Goal: Task Accomplishment & Management: Use online tool/utility

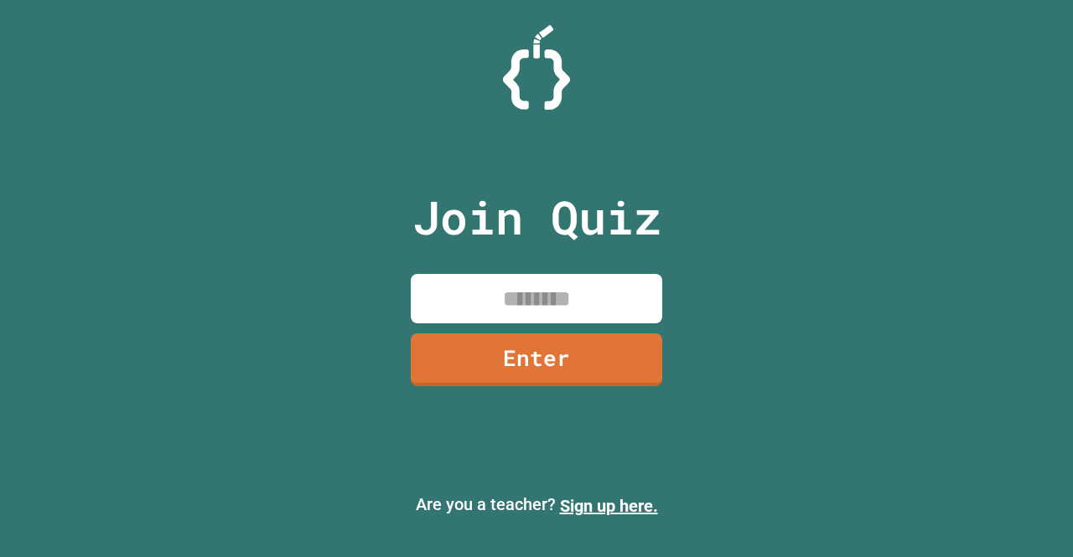
click at [529, 299] on input at bounding box center [536, 298] width 251 height 49
type input "********"
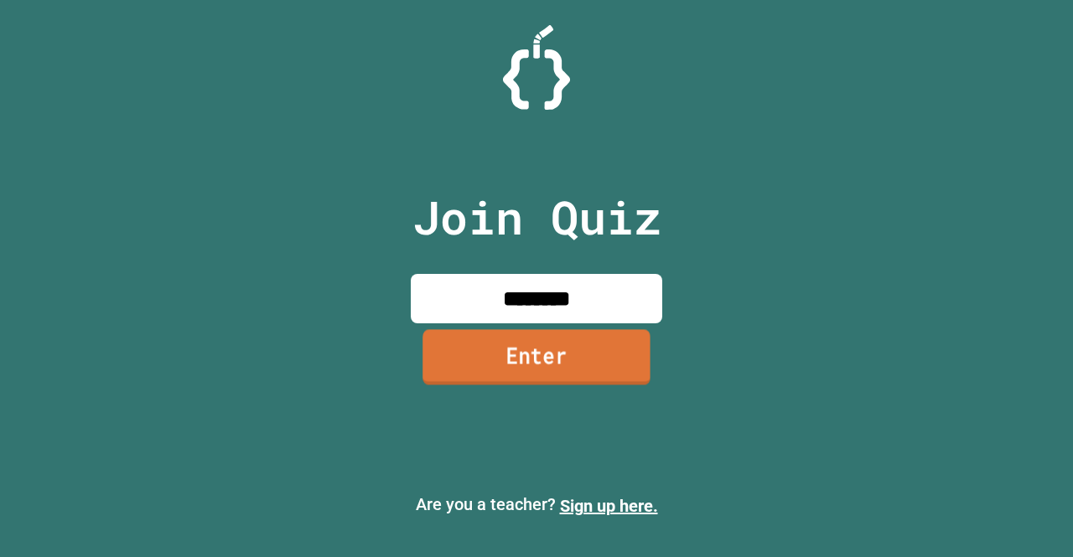
click at [594, 383] on link "Enter" at bounding box center [536, 356] width 228 height 55
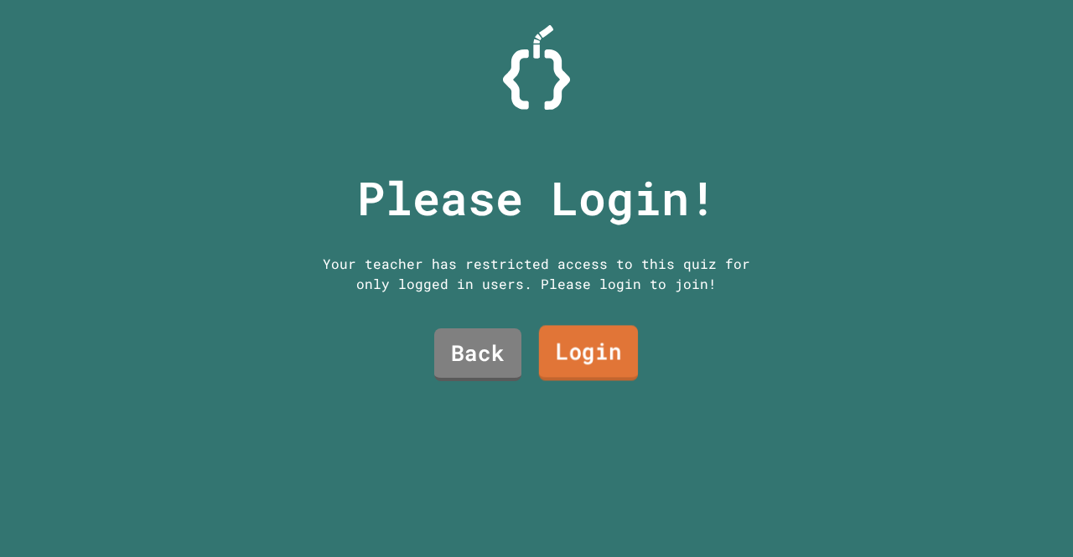
click at [553, 343] on link "Login" at bounding box center [588, 353] width 99 height 55
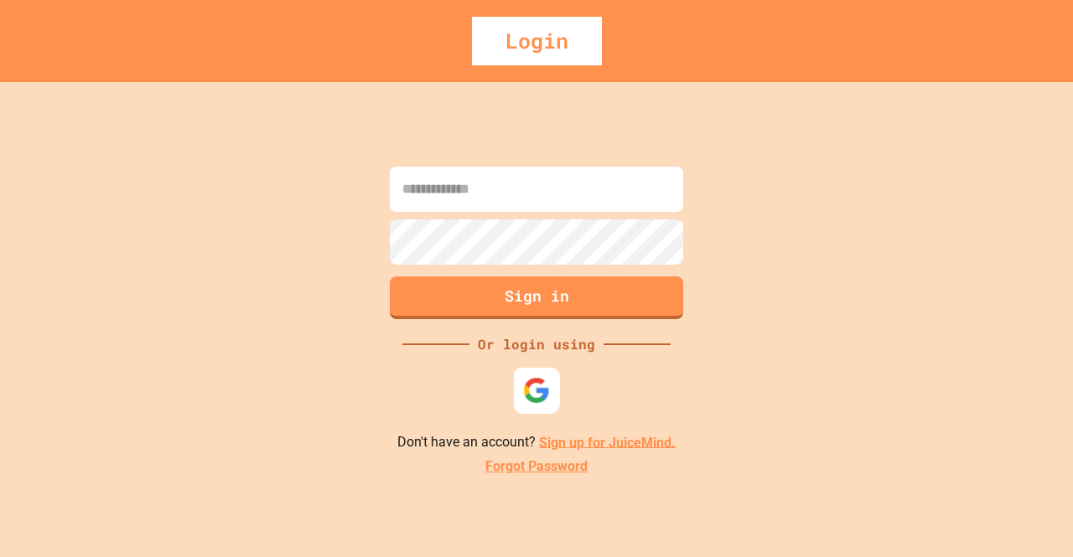
click at [540, 384] on img at bounding box center [537, 390] width 28 height 28
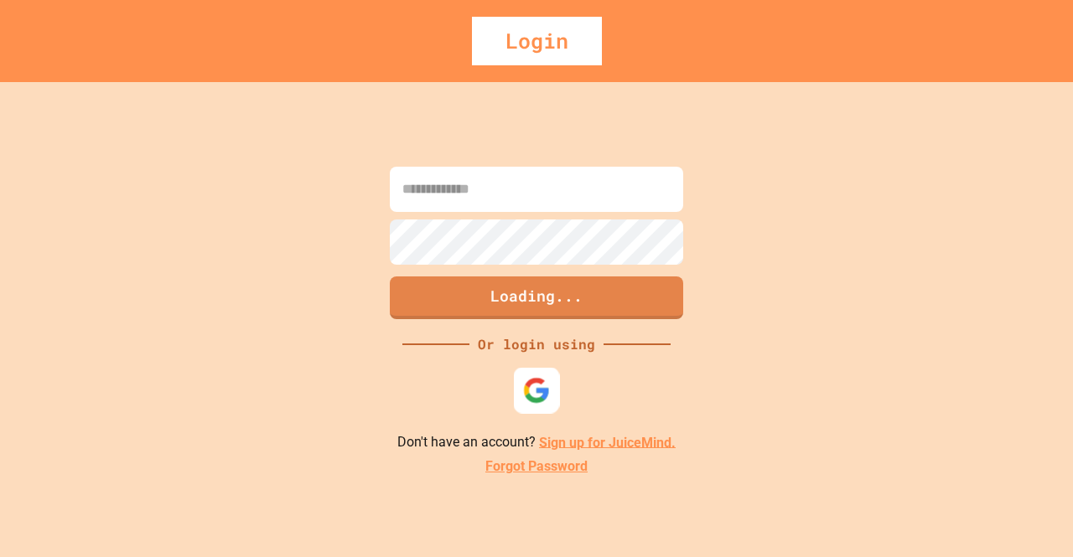
click at [550, 387] on img at bounding box center [537, 390] width 28 height 28
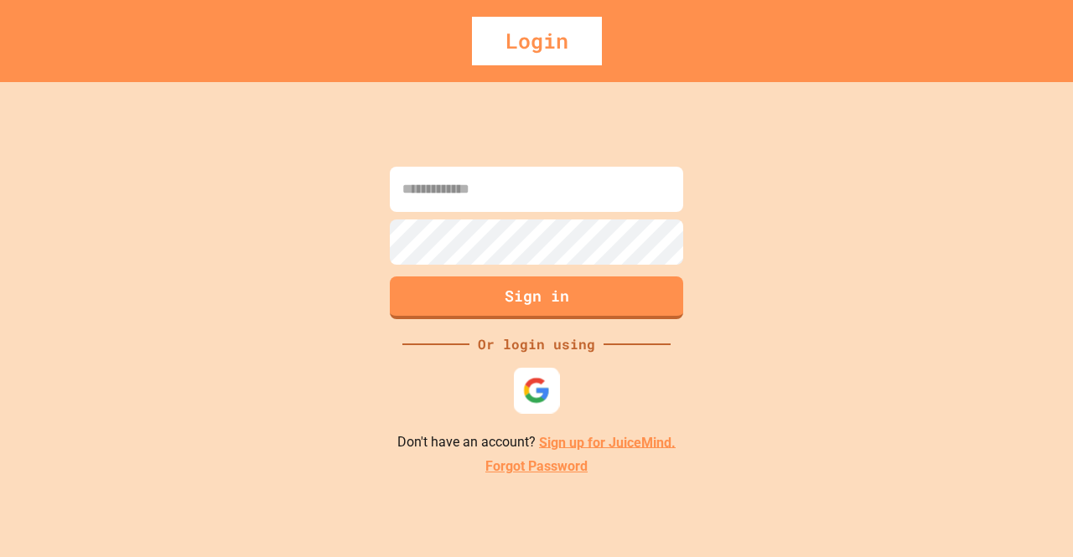
click at [550, 387] on img at bounding box center [537, 390] width 28 height 28
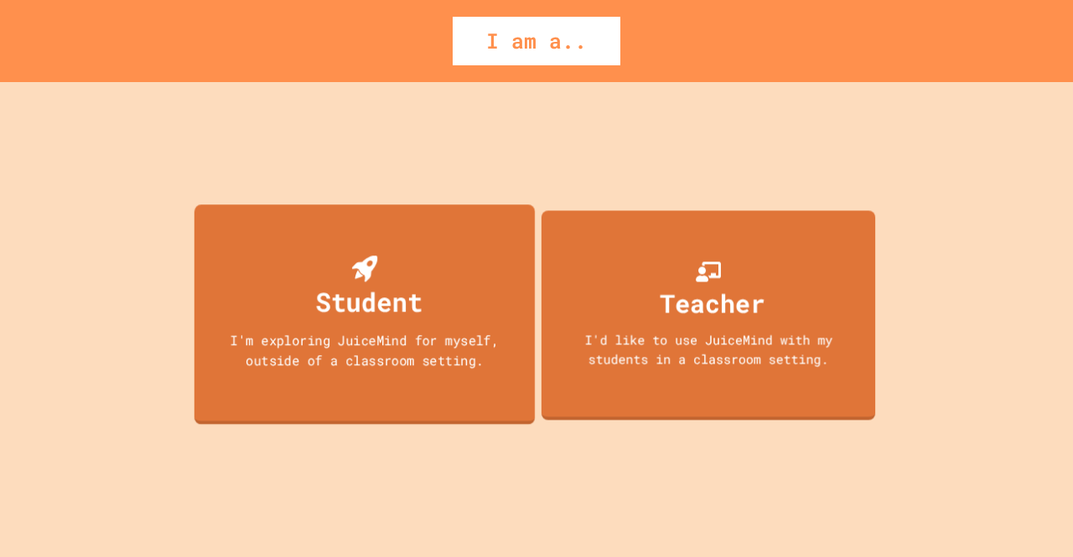
click at [364, 311] on div "Student" at bounding box center [368, 301] width 107 height 39
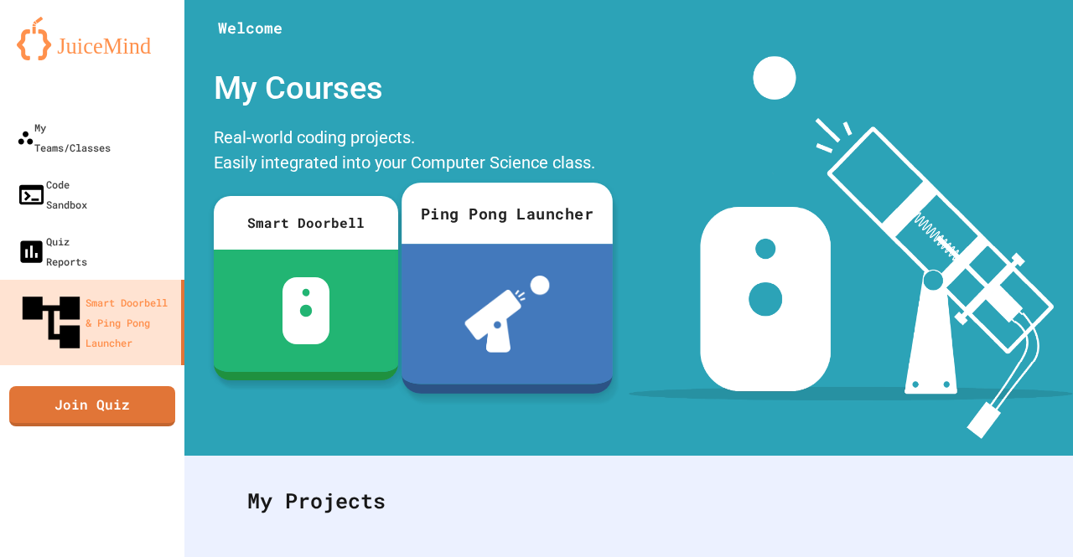
click at [459, 278] on div at bounding box center [506, 314] width 211 height 140
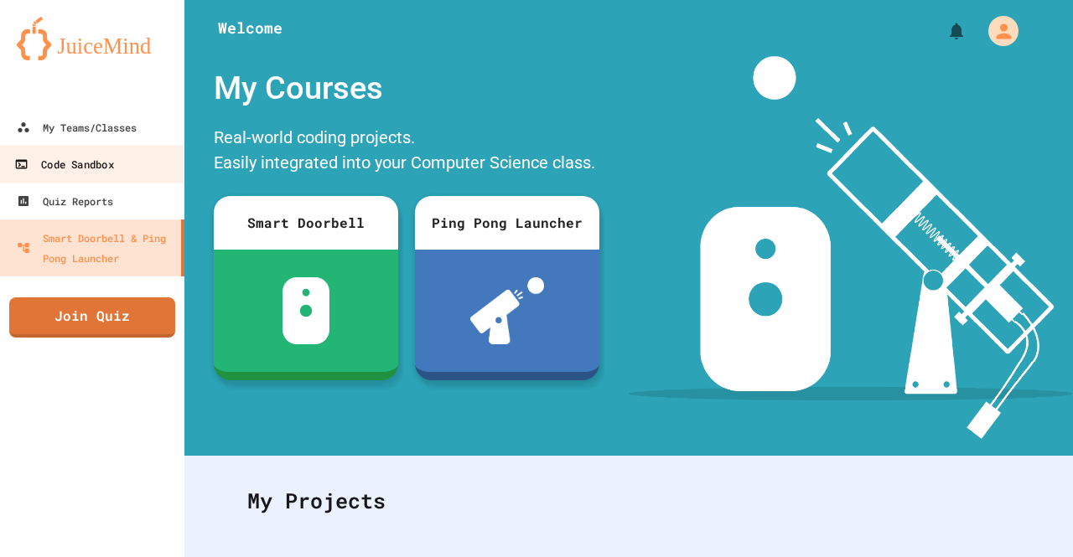
click at [113, 167] on div "Code Sandbox" at bounding box center [63, 164] width 99 height 21
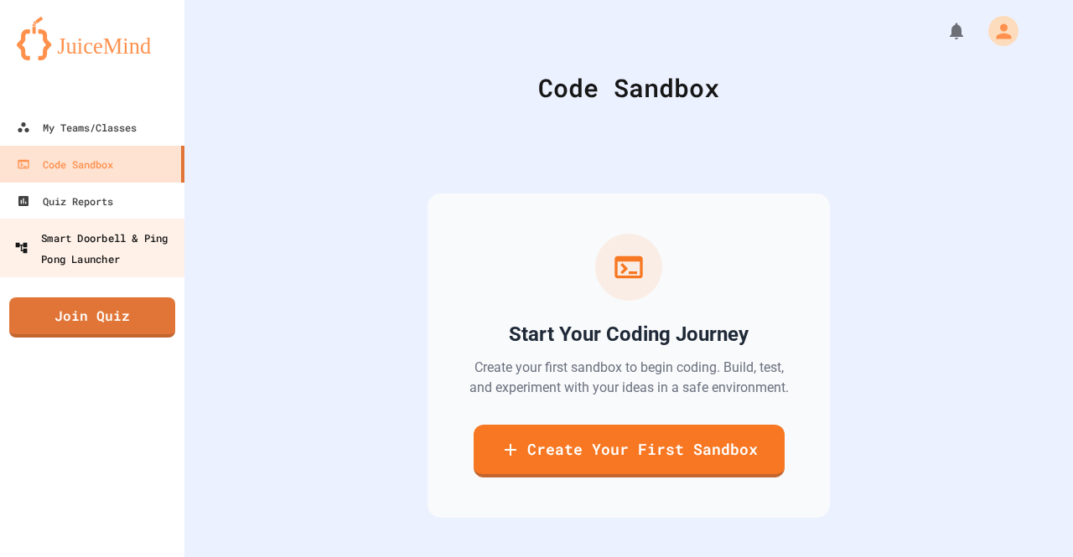
click at [92, 251] on div "Smart Doorbell & Ping Pong Launcher" at bounding box center [97, 247] width 166 height 41
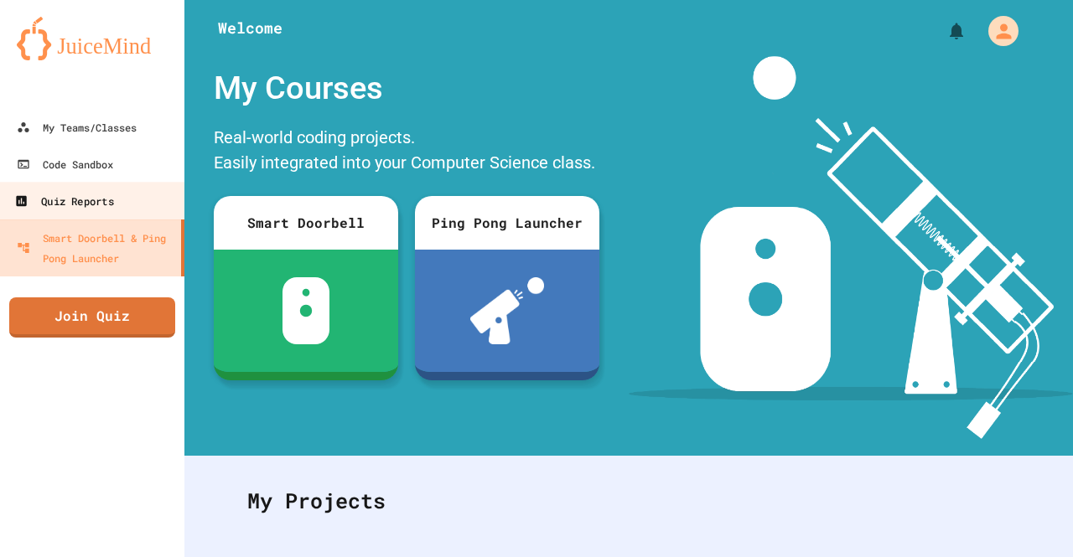
click at [75, 215] on link "Quiz Reports" at bounding box center [92, 201] width 190 height 38
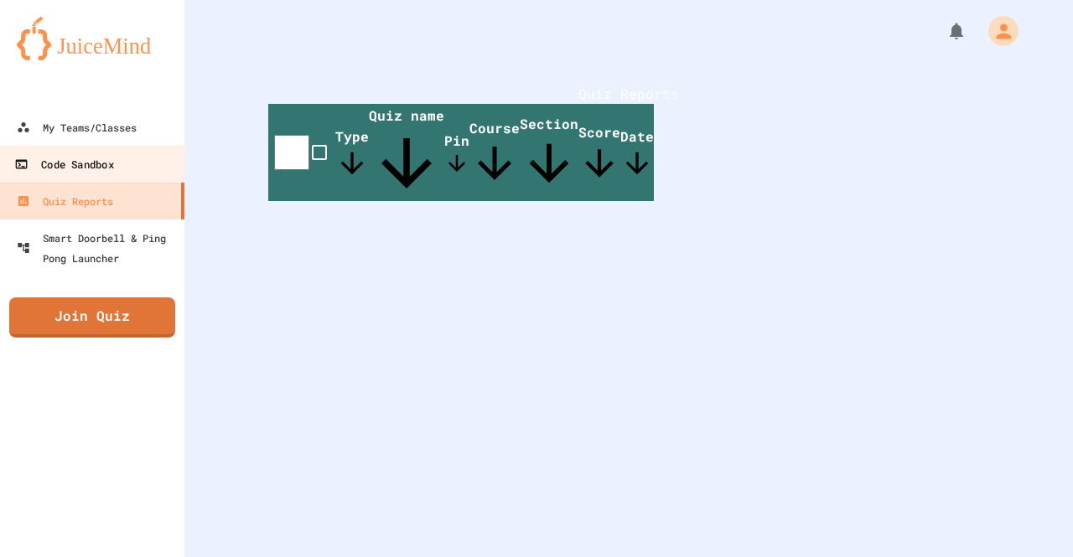
click at [75, 149] on link "Code Sandbox" at bounding box center [92, 164] width 190 height 38
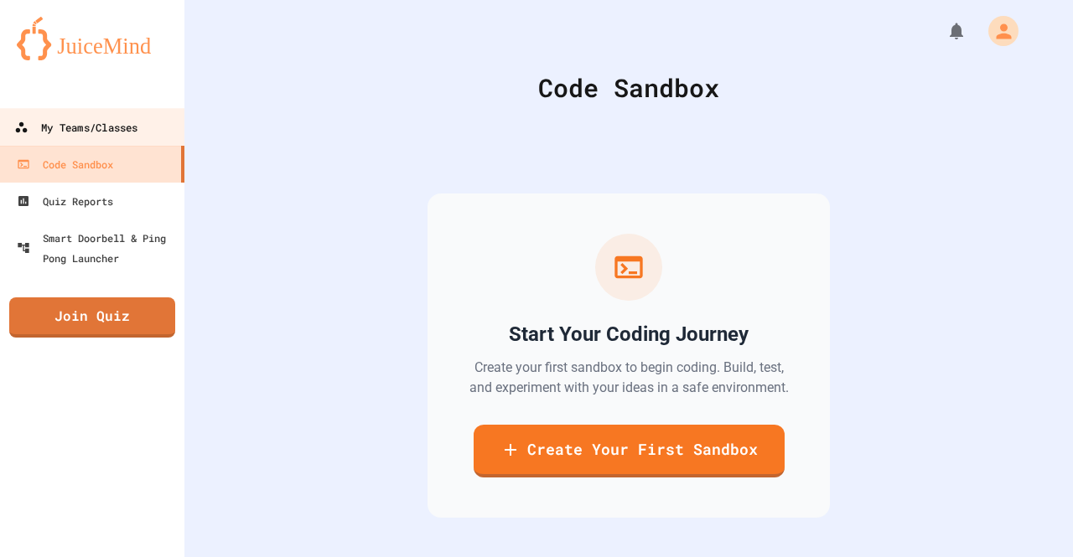
click at [71, 132] on div "My Teams/Classes" at bounding box center [75, 127] width 123 height 21
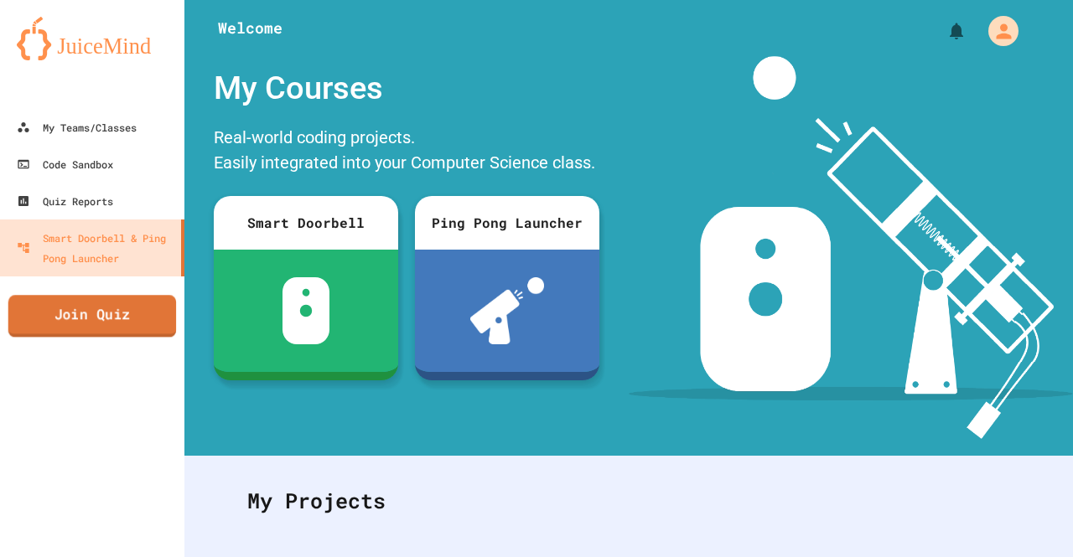
click at [67, 315] on link "Join Quiz" at bounding box center [92, 316] width 168 height 42
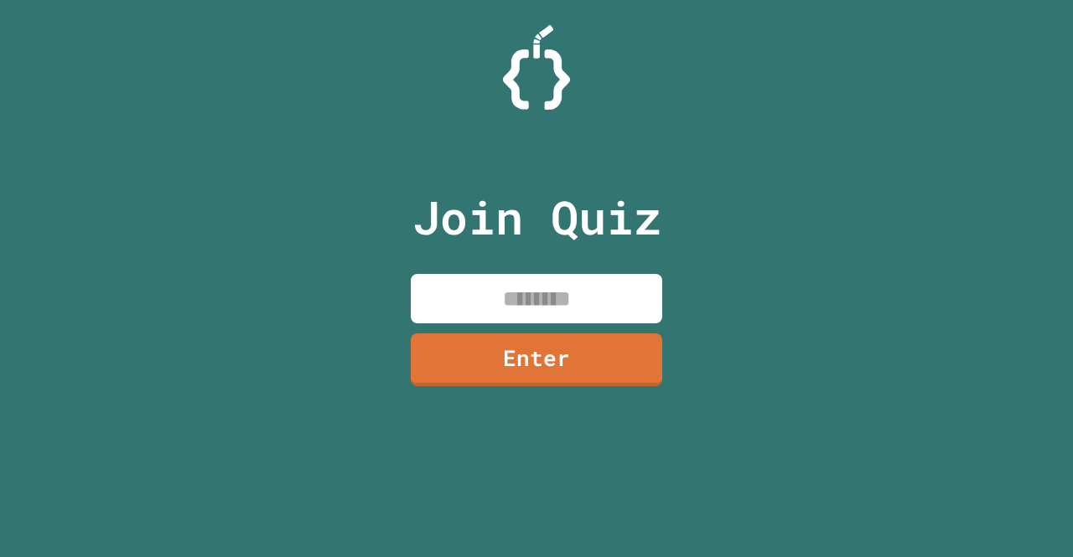
click at [528, 297] on input at bounding box center [536, 298] width 251 height 49
type input "********"
click at [537, 378] on link "Enter" at bounding box center [536, 357] width 250 height 55
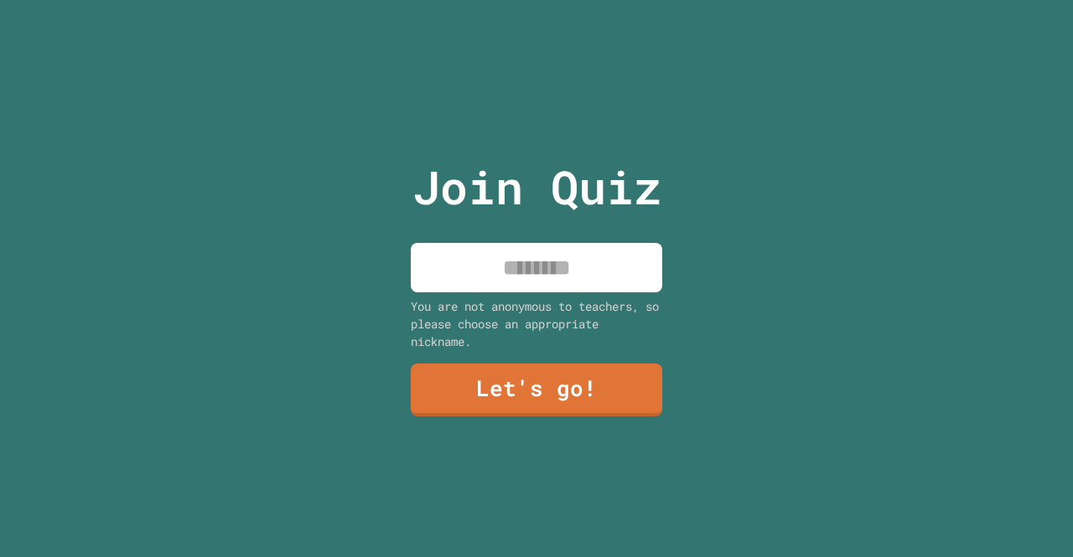
click at [485, 285] on input at bounding box center [536, 267] width 251 height 49
type input "*"
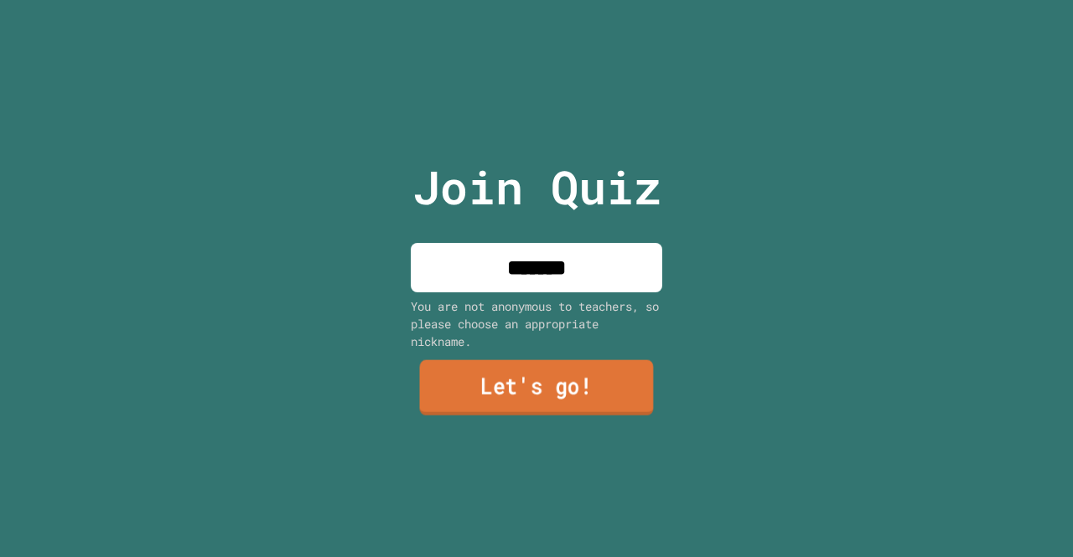
type input "*******"
click at [584, 395] on link "Let's go!" at bounding box center [537, 387] width 234 height 55
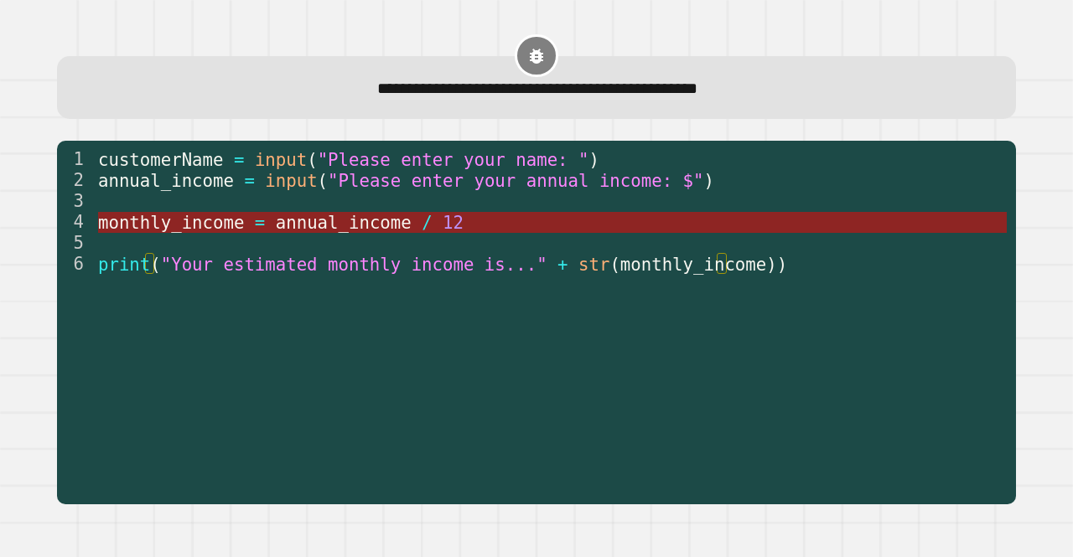
click at [382, 227] on span "annual_income" at bounding box center [344, 222] width 136 height 20
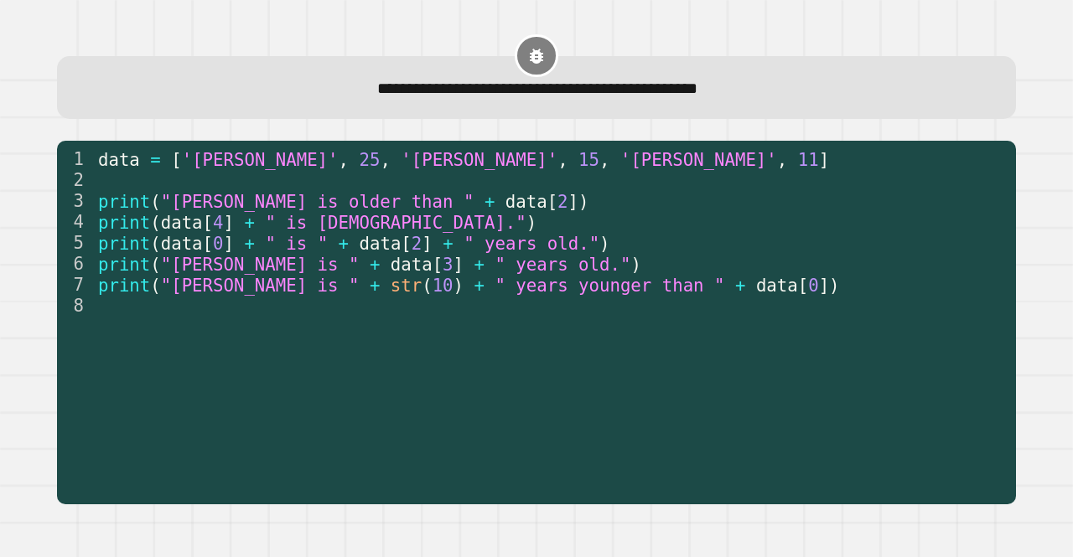
click at [464, 422] on div "data = [ '[PERSON_NAME]' , 25 , '[PERSON_NAME]' , 15 , '[PERSON_NAME]' , 11 ] p…" at bounding box center [551, 316] width 912 height 335
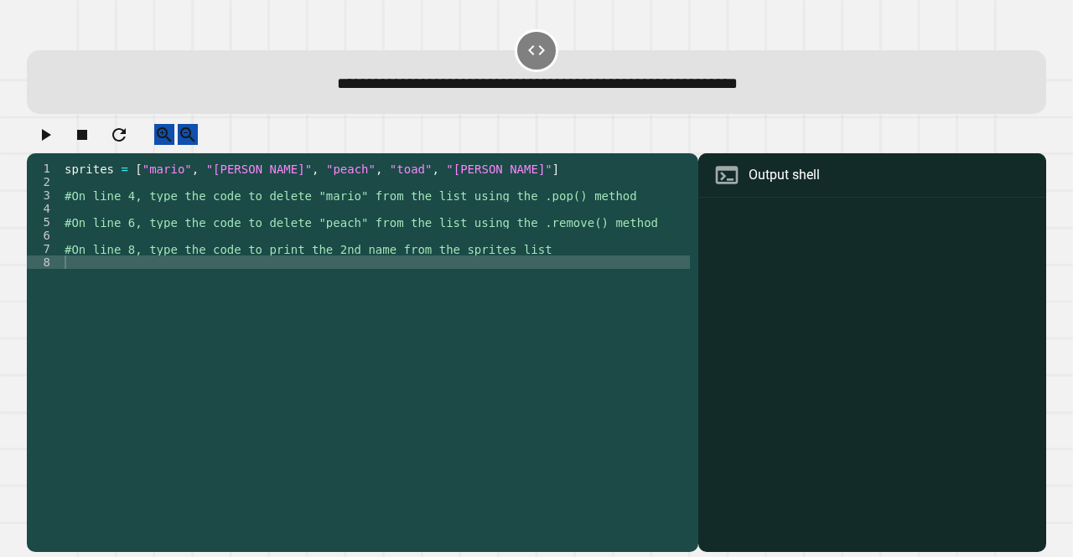
click at [464, 277] on div "sprites = [ "mario" , "[PERSON_NAME]" , "peach" , "toad" , "[PERSON_NAME]" ] #O…" at bounding box center [375, 336] width 628 height 349
click at [390, 224] on div "sprites = [ "mario" , "[PERSON_NAME]" , "peach" , "toad" , "[PERSON_NAME]" ] #O…" at bounding box center [375, 336] width 628 height 349
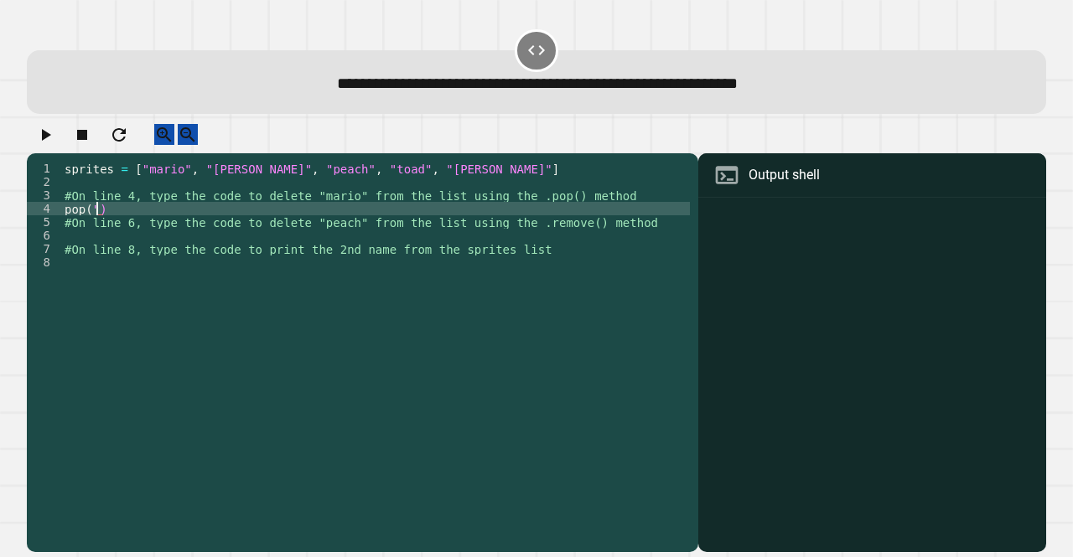
scroll to position [0, 2]
type textarea "******"
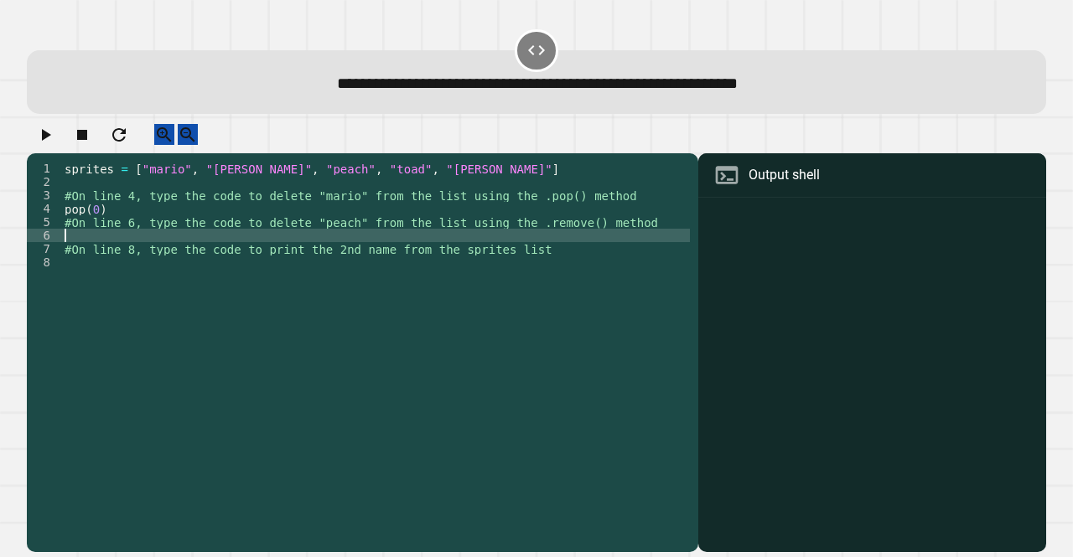
click at [496, 254] on div "sprites = [ "mario" , "[PERSON_NAME]" , "peach" , "toad" , "[PERSON_NAME]" ] #O…" at bounding box center [375, 336] width 628 height 349
type textarea "********"
click at [467, 279] on div "sprites = [ "mario" , "[PERSON_NAME]" , "peach" , "toad" , "[PERSON_NAME]" ] #O…" at bounding box center [375, 336] width 628 height 349
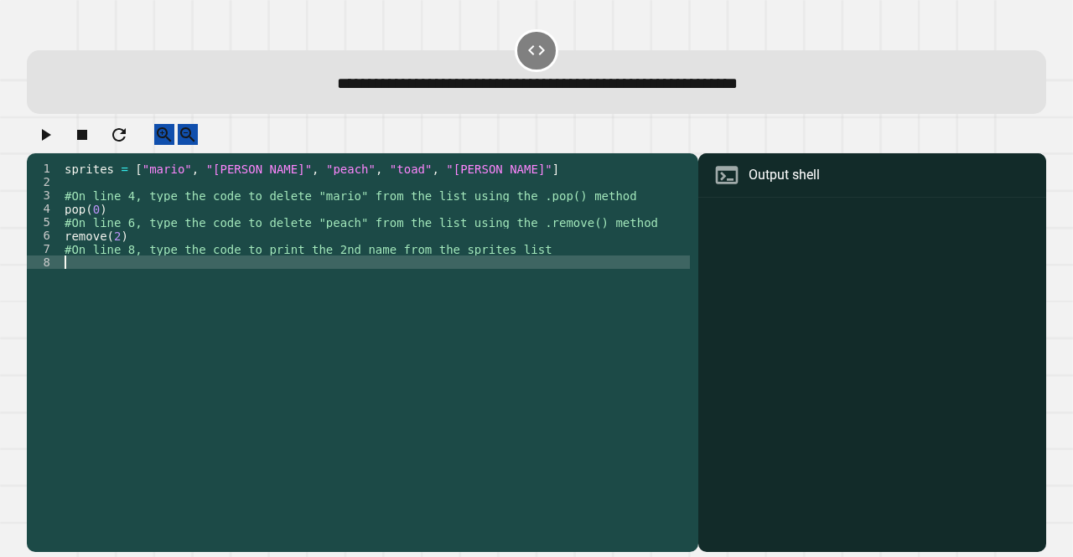
scroll to position [0, 0]
type textarea "*"
click at [775, 185] on div "Output shell" at bounding box center [783, 175] width 71 height 20
click at [125, 252] on div "sprites = [ "mario" , "[PERSON_NAME]" , "peach" , "toad" , "[PERSON_NAME]" ] #O…" at bounding box center [375, 336] width 628 height 349
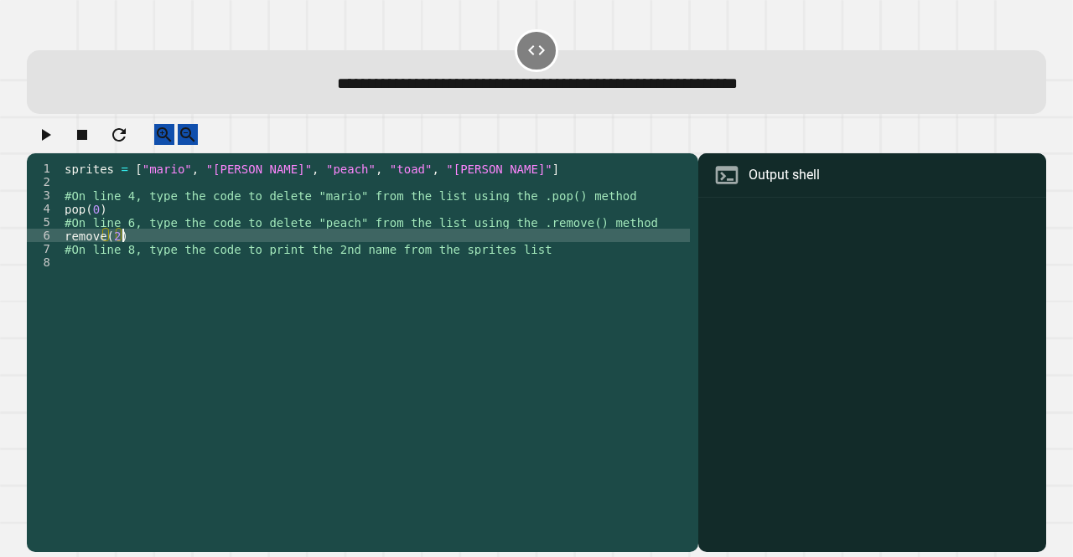
click at [114, 292] on div "sprites = [ "mario" , "[PERSON_NAME]" , "peach" , "toad" , "[PERSON_NAME]" ] #O…" at bounding box center [375, 336] width 628 height 349
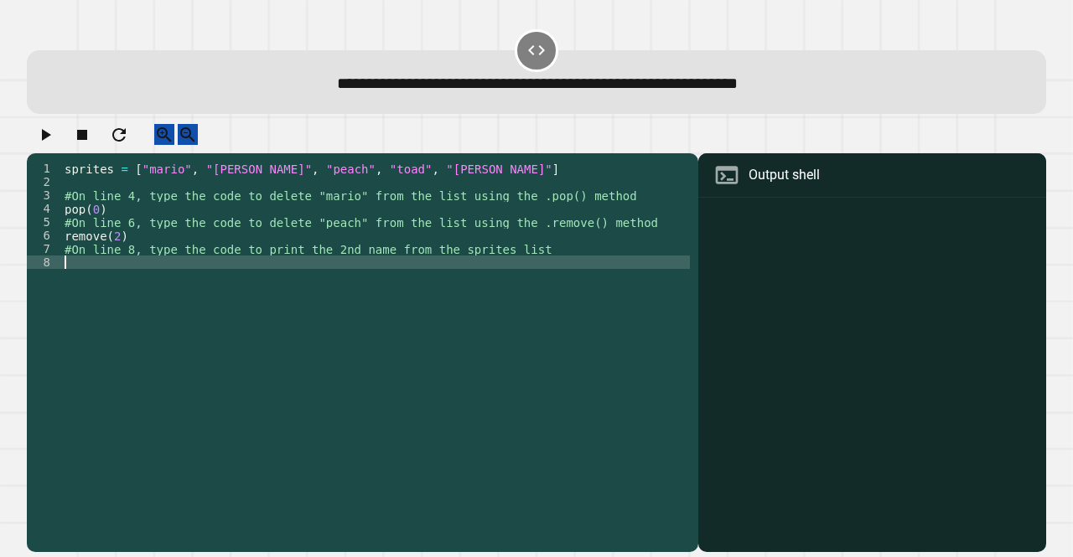
type textarea "*"
type textarea "*******"
click at [49, 145] on icon "button" at bounding box center [45, 135] width 20 height 20
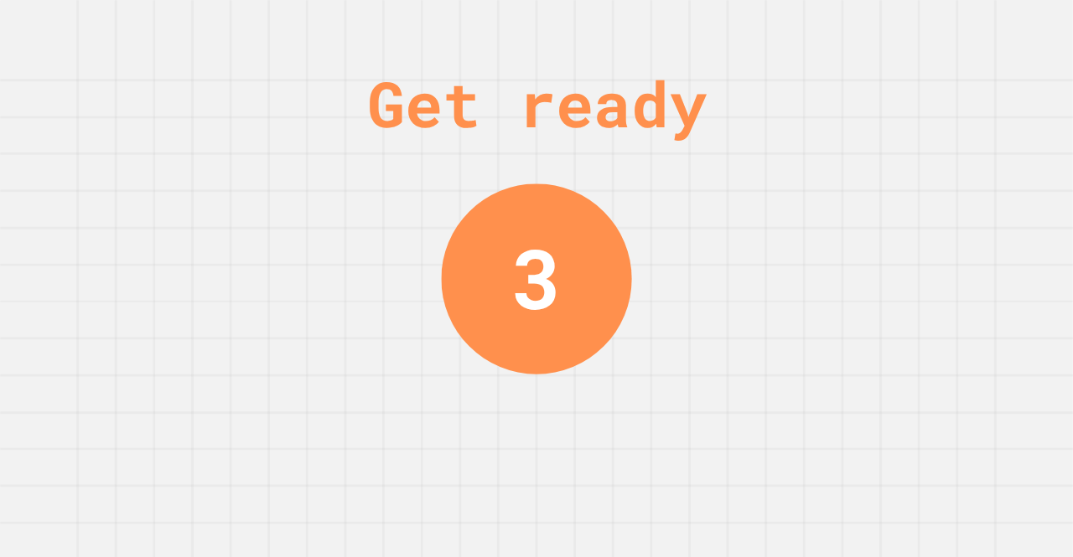
click at [515, 303] on div "3" at bounding box center [535, 279] width 49 height 124
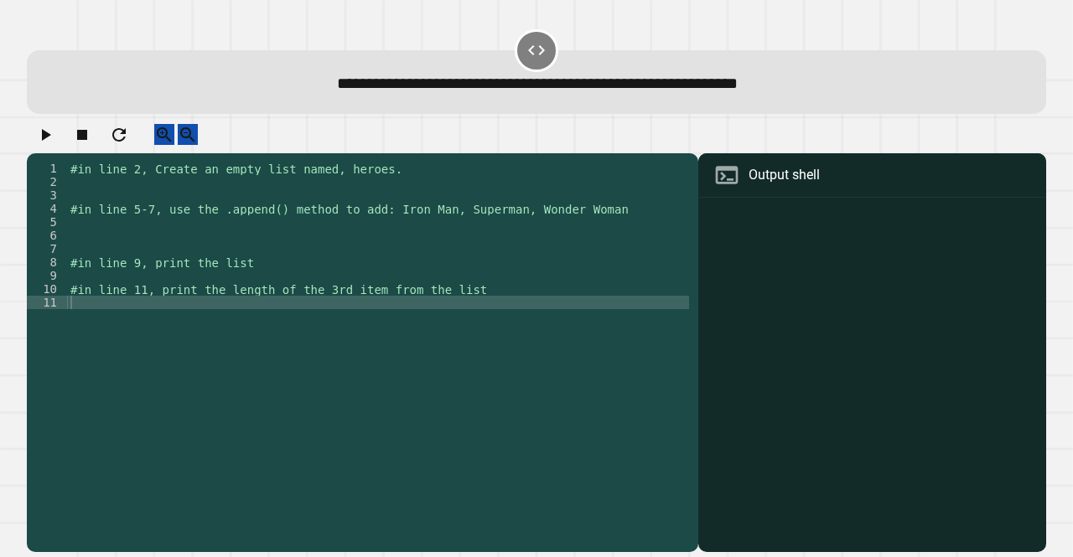
click at [377, 189] on div "#in line 2, Create an empty list named, heroes. #in line 5-7, use the .append()…" at bounding box center [378, 336] width 622 height 349
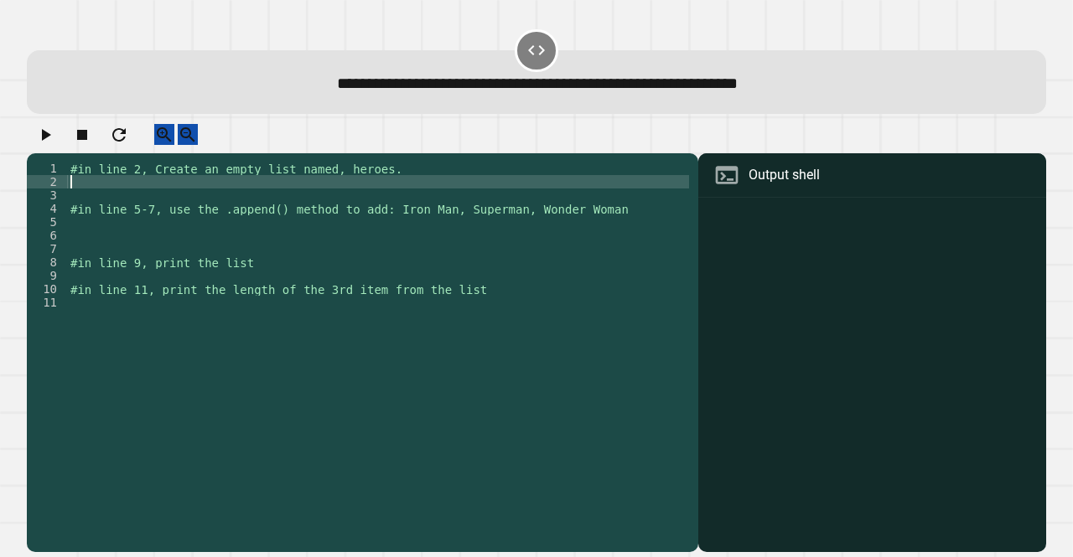
click at [385, 195] on div "#in line 2, Create an empty list named, heroes. #in line 5-7, use the .append()…" at bounding box center [378, 336] width 622 height 349
type textarea "*"
type textarea "********"
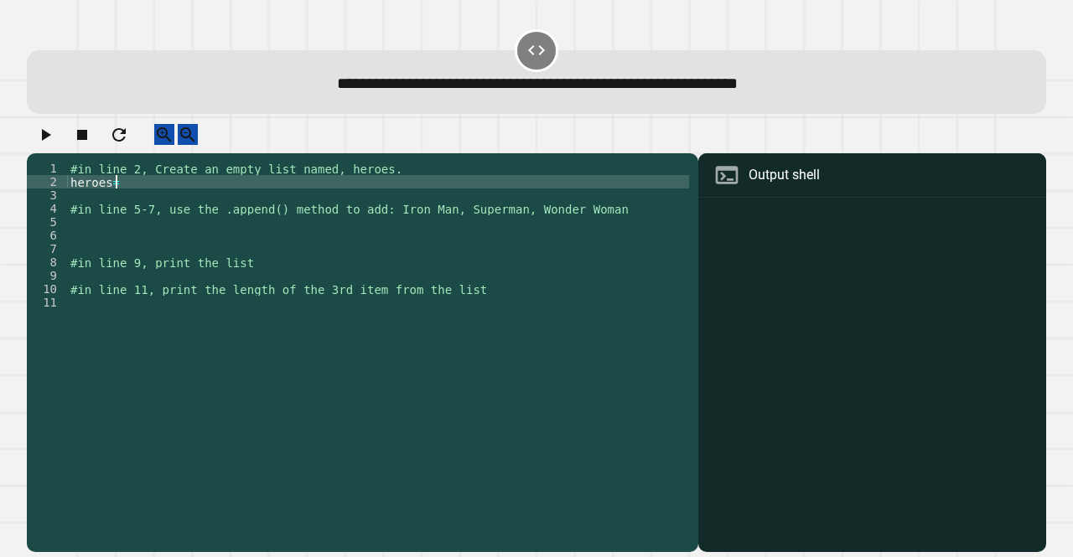
scroll to position [0, 3]
click at [388, 246] on div "#in line 2, Create an empty list named, heroes. heroes = [ ] #in line 5-7, use …" at bounding box center [378, 336] width 622 height 349
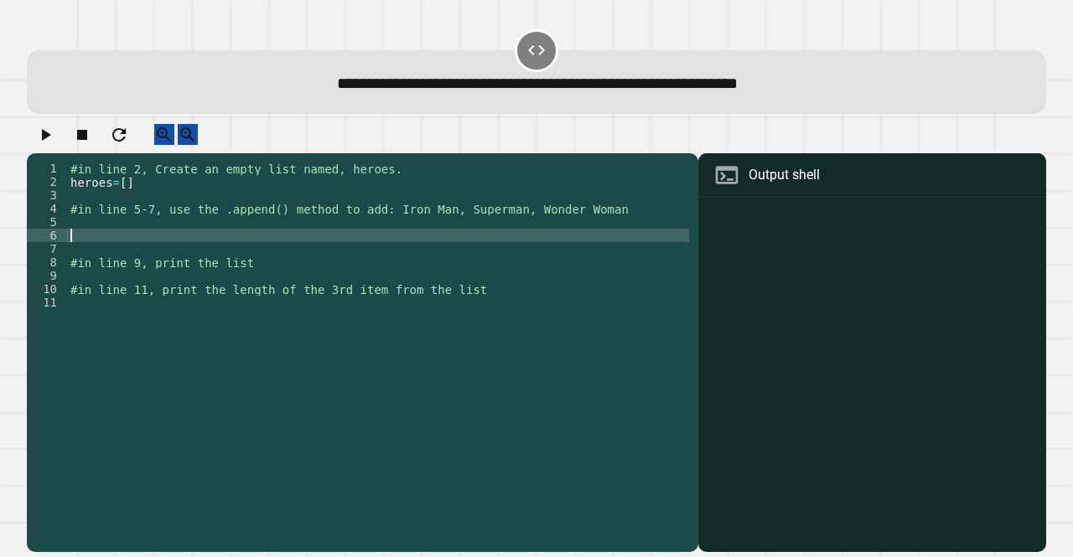
scroll to position [0, 0]
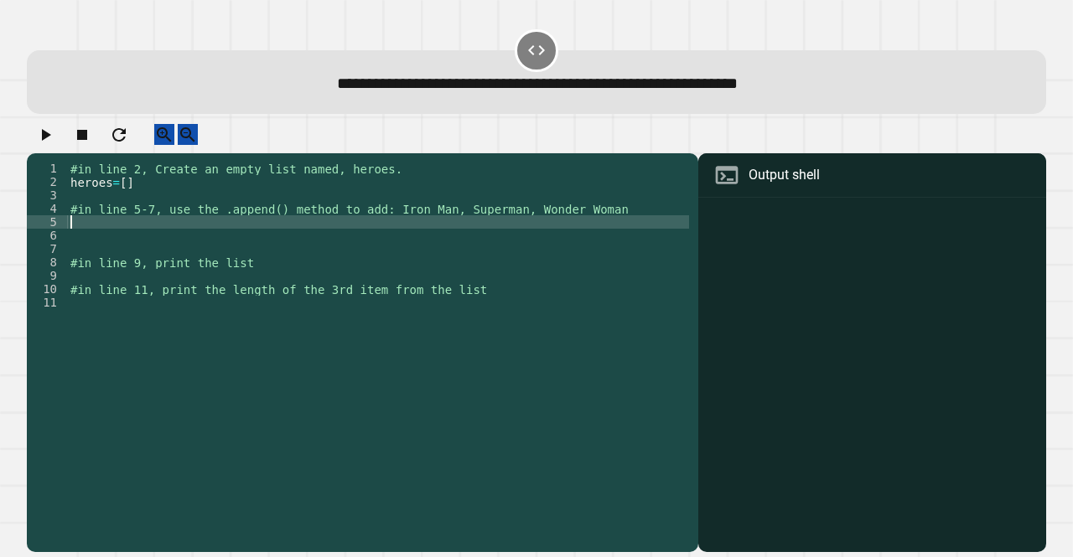
click at [382, 237] on div "#in line 2, Create an empty list named, heroes. heroes = [ ] #in line 5-7, use …" at bounding box center [378, 336] width 622 height 349
click at [447, 234] on div "#in line 2, Create an empty list named, heroes. heroes = [ ] #in line 5-7, use …" at bounding box center [378, 336] width 622 height 349
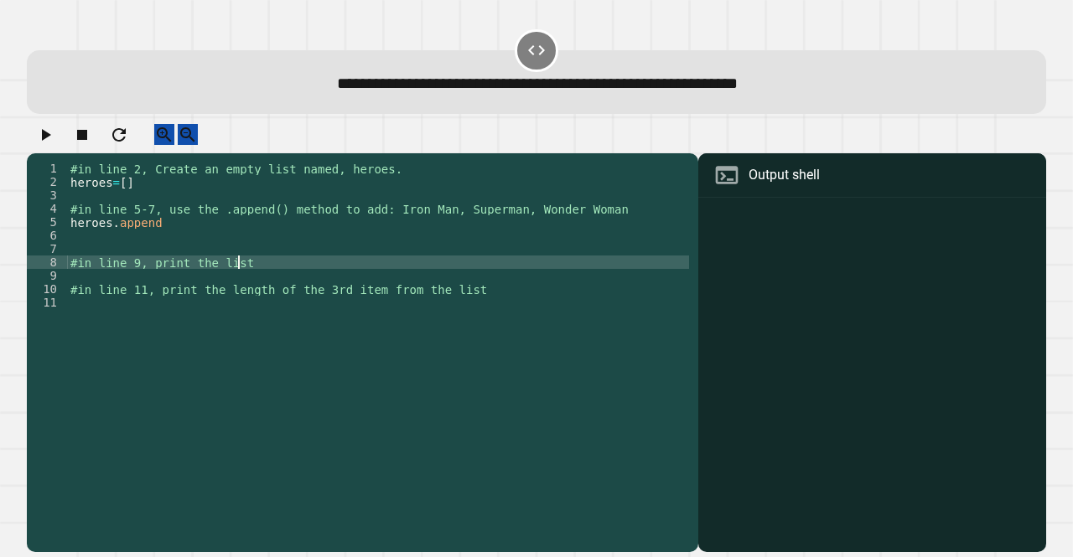
click at [455, 272] on div "#in line 2, Create an empty list named, heroes. heroes = [ ] #in line 5-7, use …" at bounding box center [378, 336] width 622 height 349
click at [422, 239] on div "#in line 2, Create an empty list named, heroes. heroes = [ ] #in line 5-7, use …" at bounding box center [378, 336] width 622 height 349
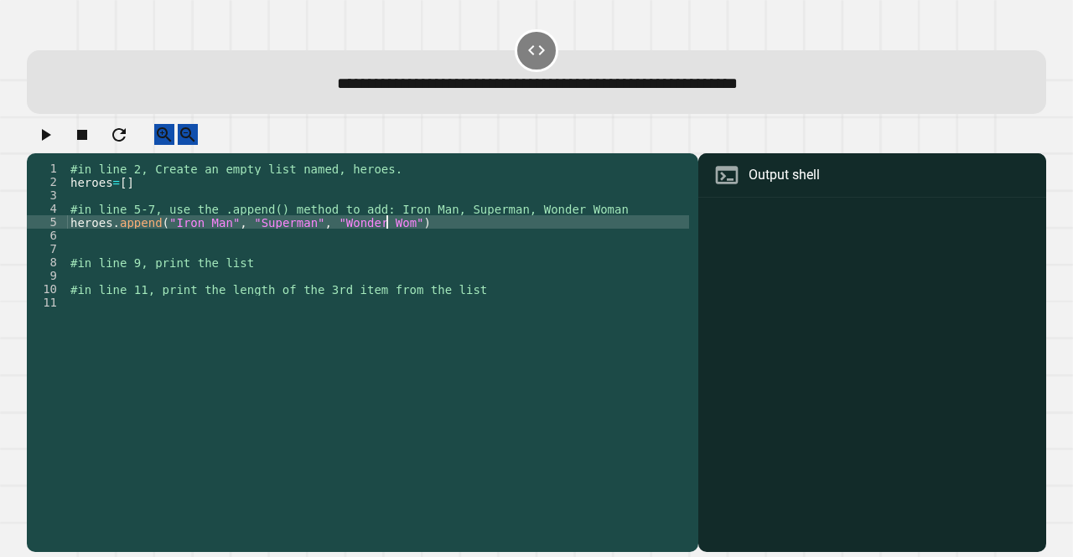
scroll to position [0, 23]
type textarea "**********"
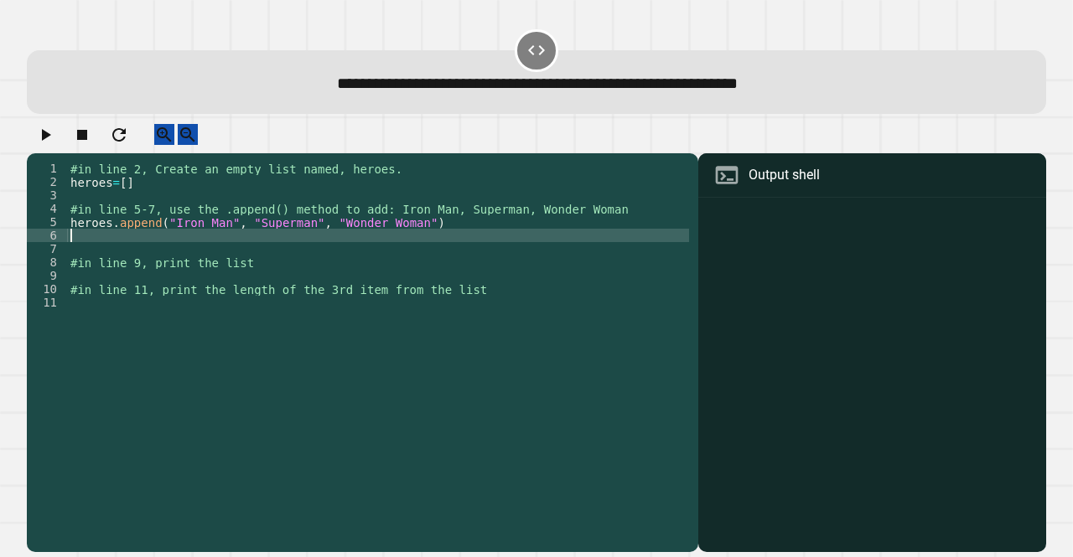
click at [340, 256] on div "#in line 2, Create an empty list named, heroes. heroes = [ ] #in line 5-7, use …" at bounding box center [378, 336] width 622 height 349
click at [349, 292] on div "#in line 2, Create an empty list named, heroes. heroes = [ ] #in line 5-7, use …" at bounding box center [378, 336] width 622 height 349
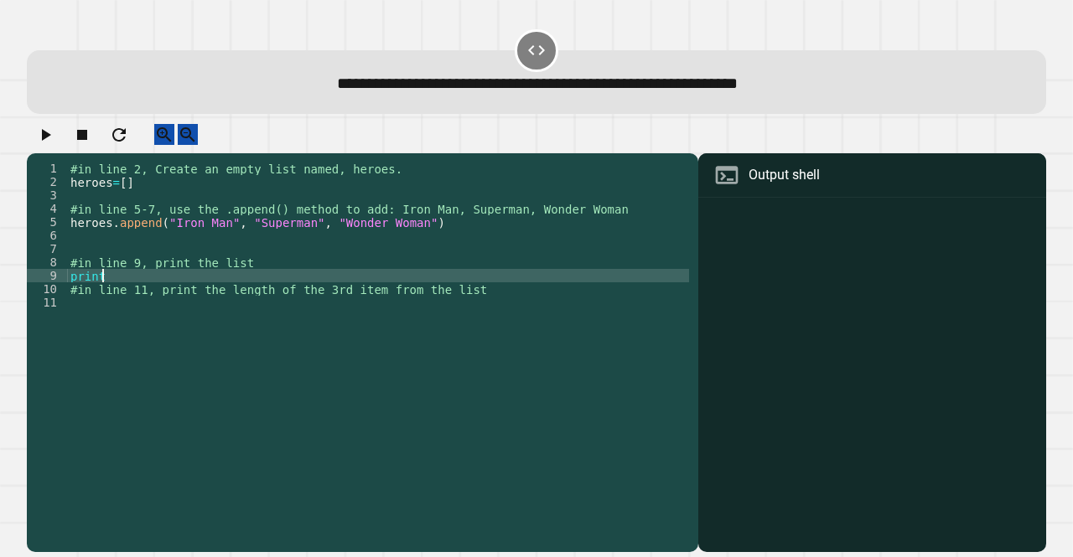
scroll to position [0, 2]
type textarea "**********"
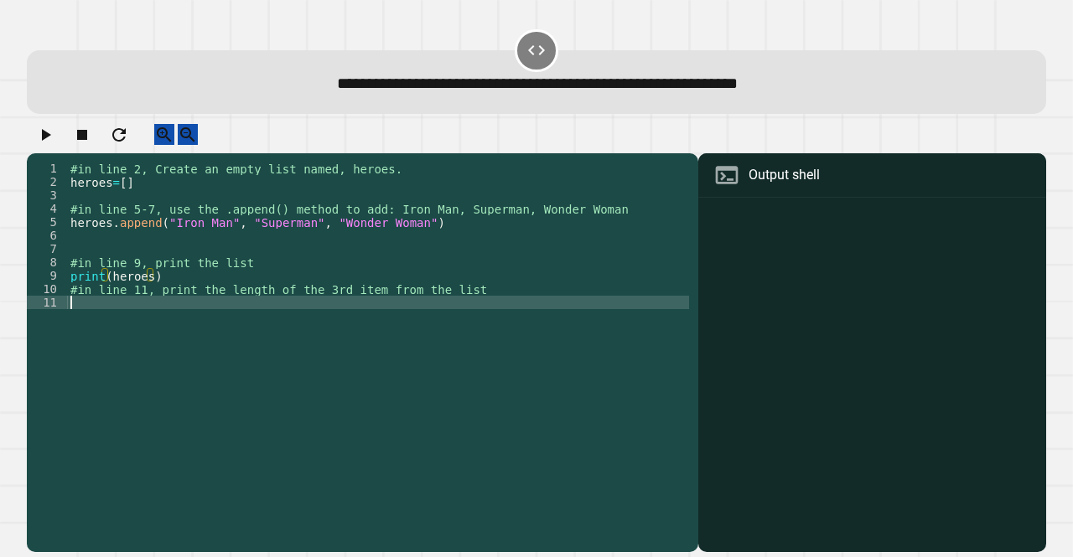
click at [411, 312] on div "#in line 2, Create an empty list named, heroes. heroes = [ ] #in line 5-7, use …" at bounding box center [378, 336] width 622 height 349
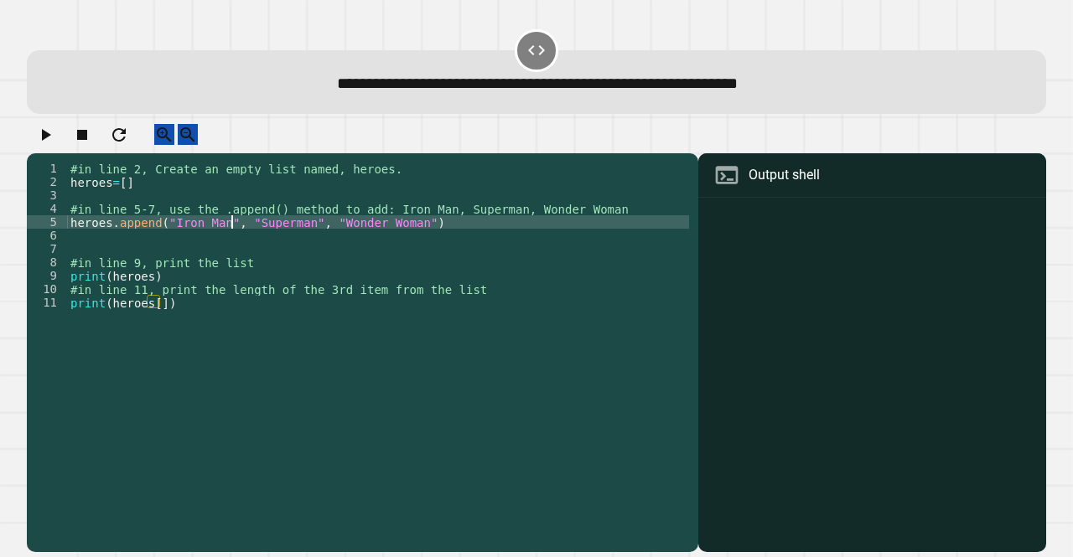
click at [230, 243] on div "#in line 2, Create an empty list named, heroes. heroes = [ ] #in line 5-7, use …" at bounding box center [378, 336] width 622 height 349
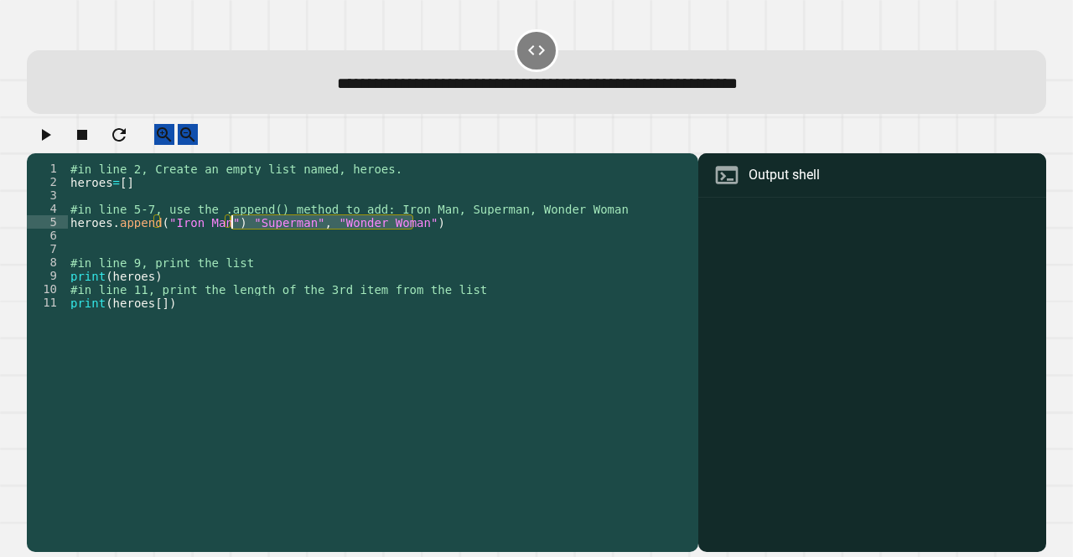
drag, startPoint x: 422, startPoint y: 239, endPoint x: 234, endPoint y: 239, distance: 188.5
click at [234, 239] on div "#in line 2, Create an empty list named, heroes. heroes = [ ] #in line 5-7, use …" at bounding box center [378, 336] width 622 height 349
type textarea "**********"
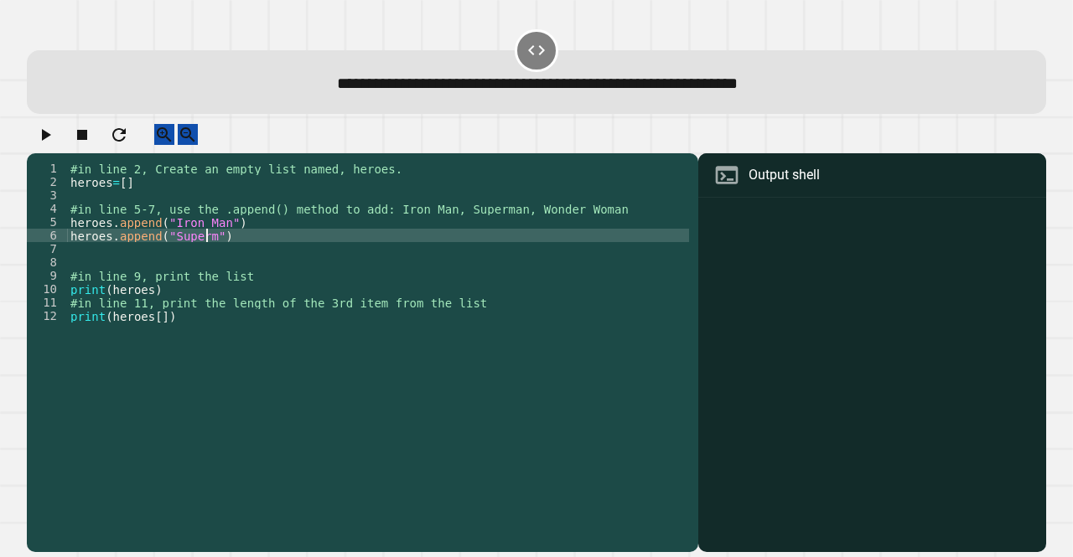
scroll to position [0, 9]
type textarea "**********"
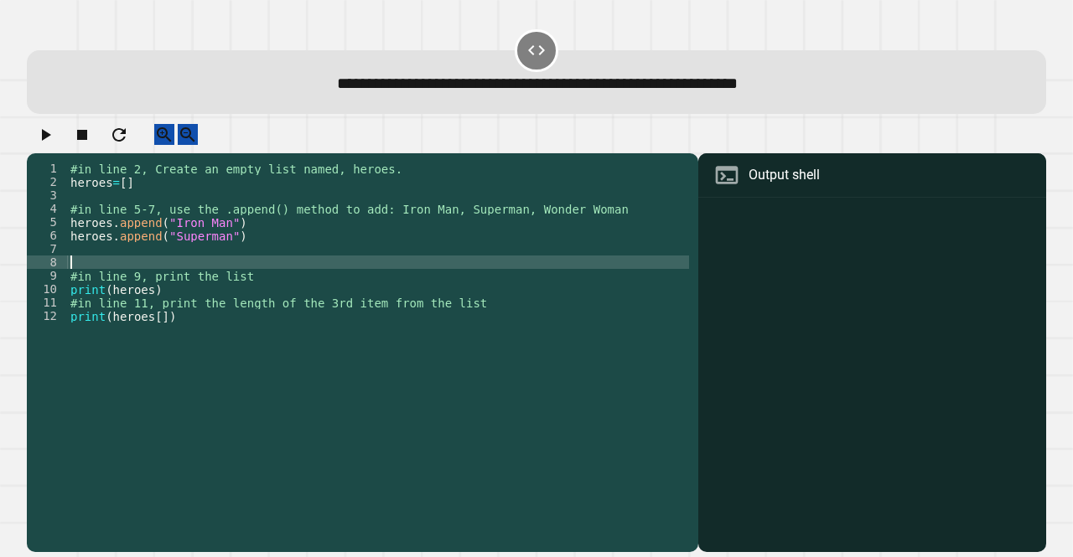
click at [253, 274] on div "#in line 2, Create an empty list named, heroes. heroes = [ ] #in line 5-7, use …" at bounding box center [378, 336] width 622 height 349
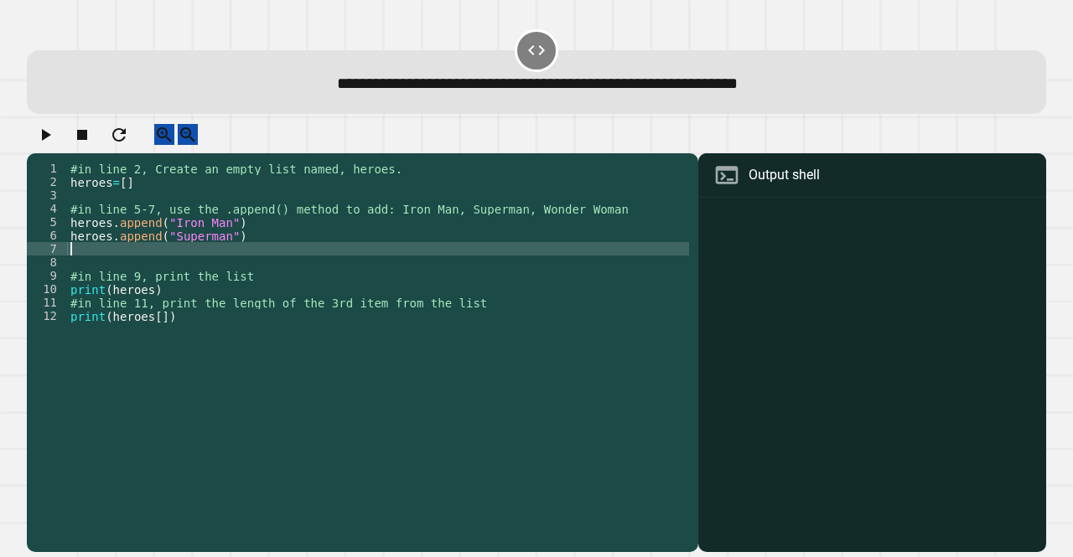
click at [230, 263] on div "#in line 2, Create an empty list named, heroes. heroes = [ ] #in line 5-7, use …" at bounding box center [378, 336] width 622 height 349
type textarea "**********"
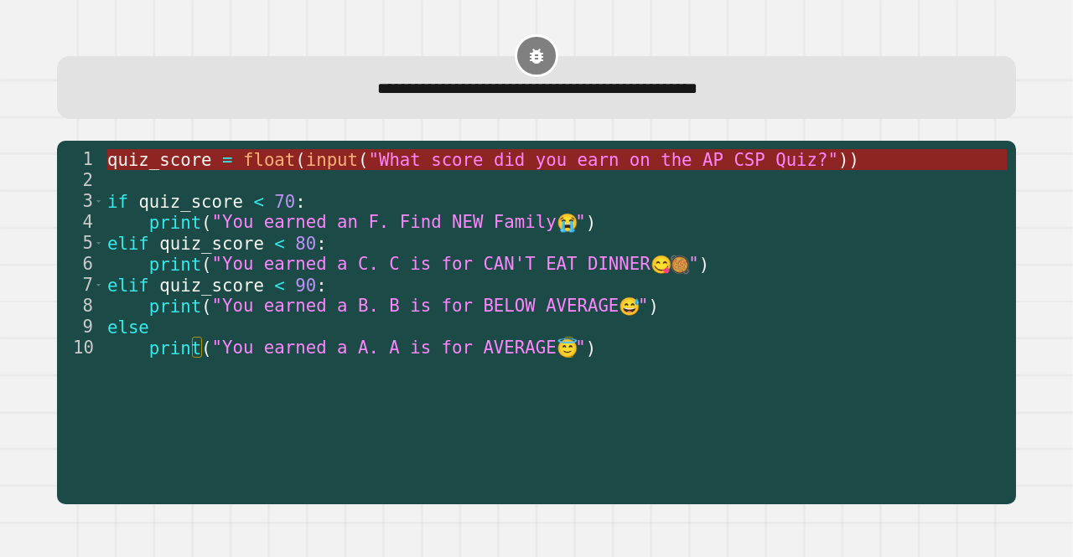
click at [428, 154] on span ""What score did you earn on the AP CSP Quiz?"" at bounding box center [603, 159] width 469 height 20
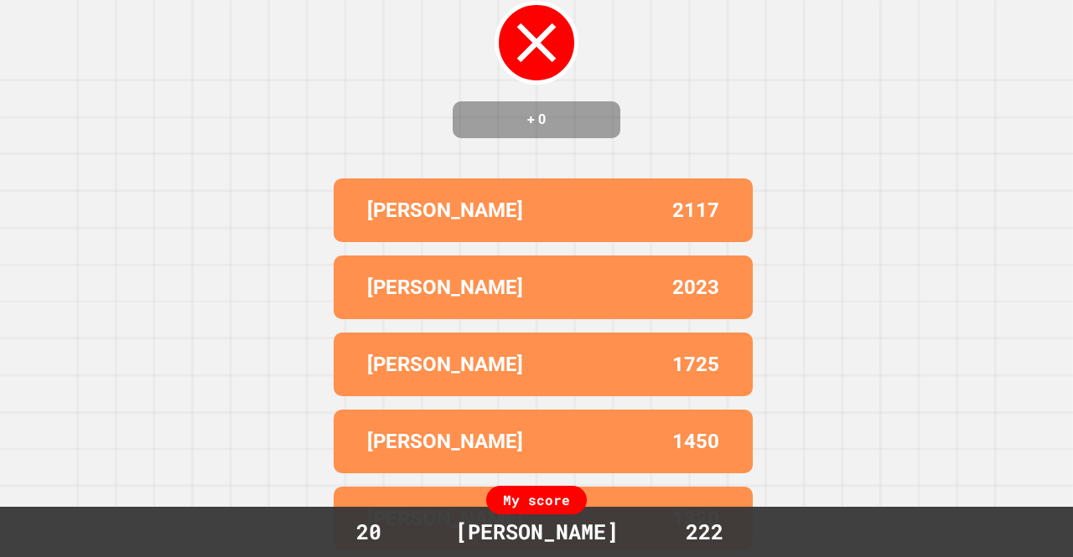
scroll to position [0, 0]
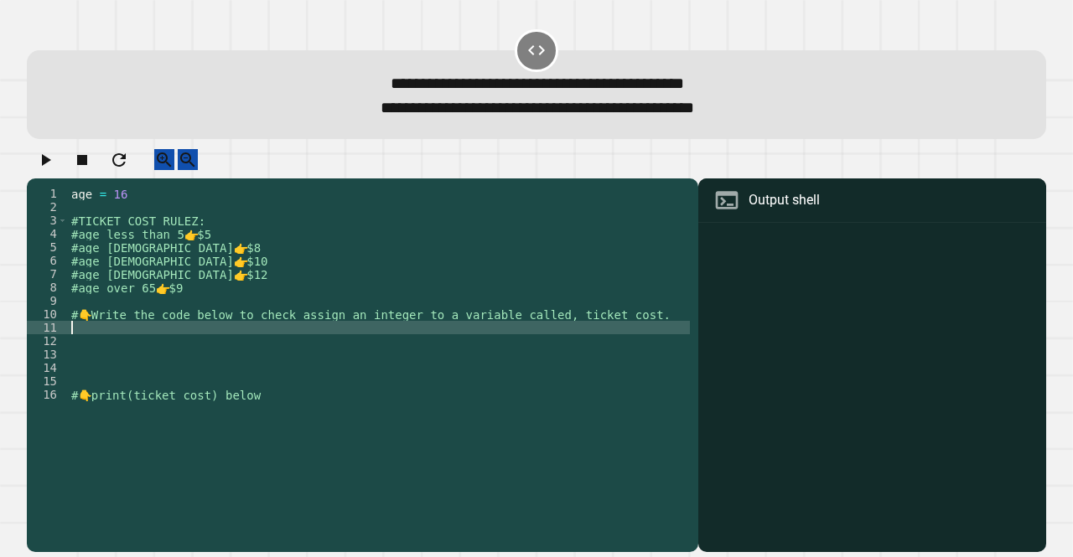
click at [473, 346] on div "age = [DEMOGRAPHIC_DATA] #TICKET COST RULEZ: #age less than 5 👉 $5 #age [DEMOGR…" at bounding box center [379, 348] width 622 height 322
type textarea "*"
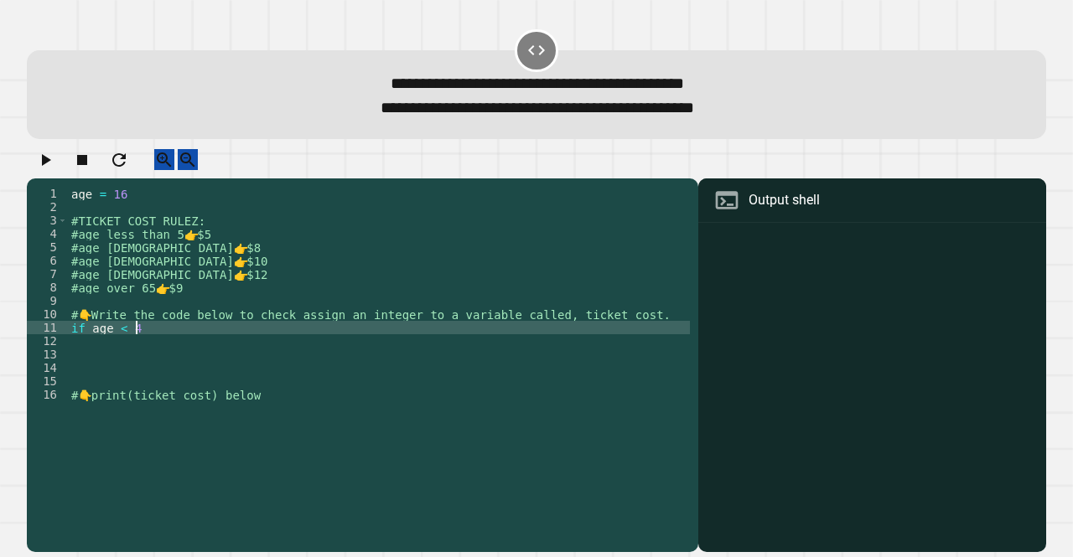
scroll to position [0, 3]
type textarea "**********"
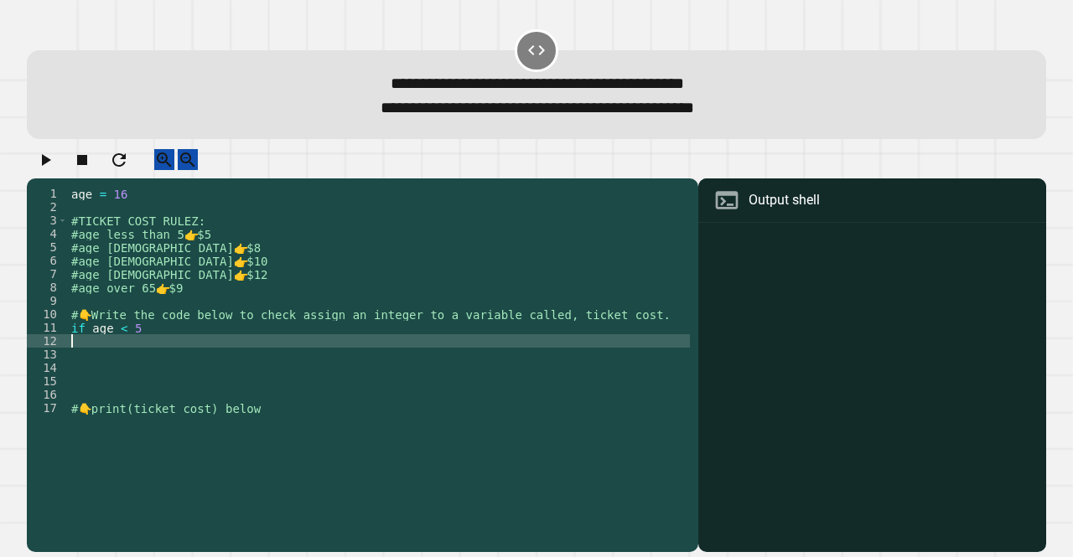
scroll to position [0, 0]
type textarea "**********"
click at [471, 362] on div "age = [DEMOGRAPHIC_DATA] #TICKET COST RULEZ: #age less than 5 👉 $5 #age [DEMOGR…" at bounding box center [379, 348] width 622 height 322
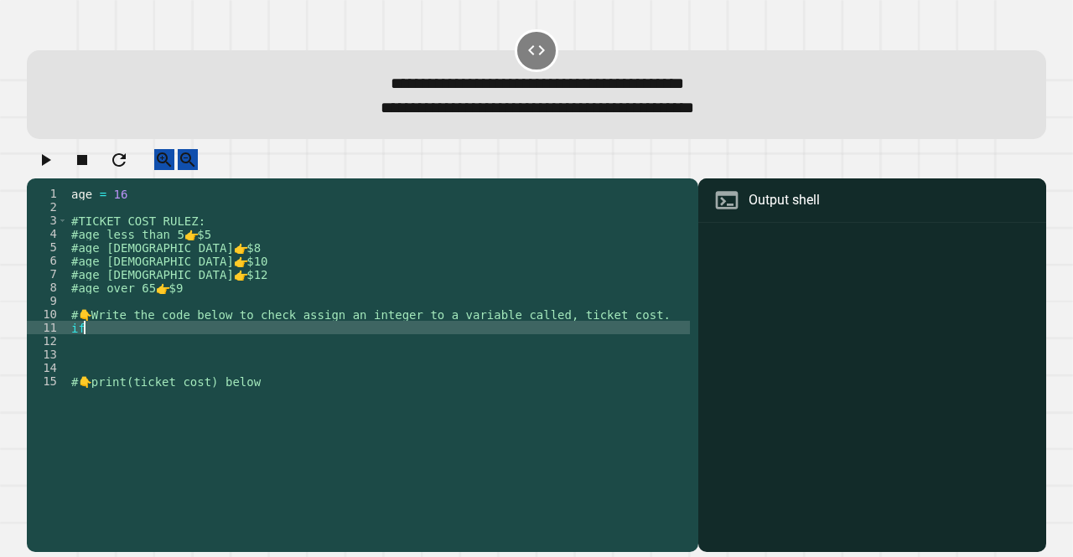
type textarea "*"
type textarea "**********"
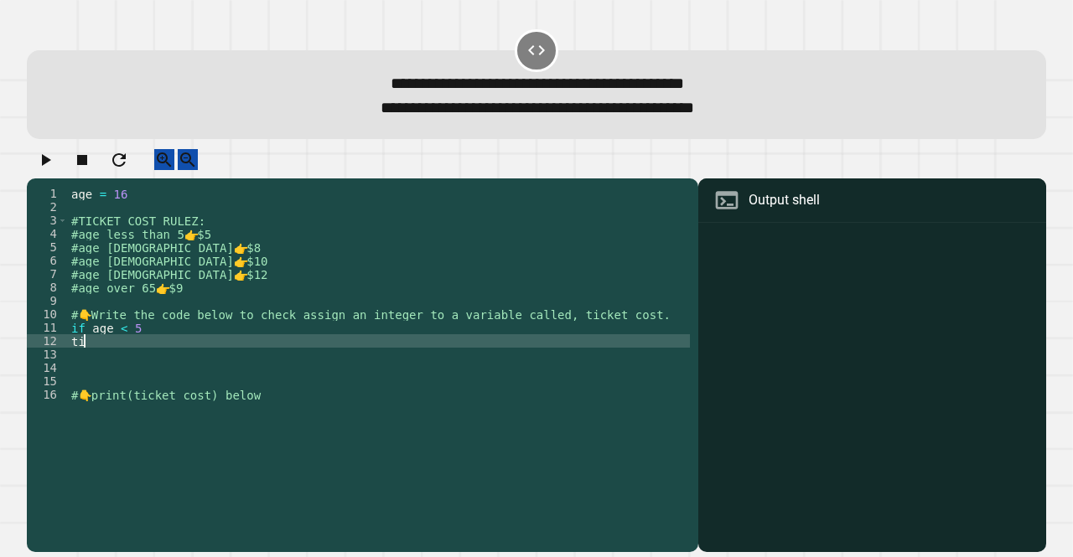
type textarea "*"
type textarea "**********"
type textarea "*"
click at [241, 440] on div "age = [DEMOGRAPHIC_DATA] #TICKET COST RULEZ: #age less than 5 👉 $5 #age [DEMOGR…" at bounding box center [379, 348] width 622 height 322
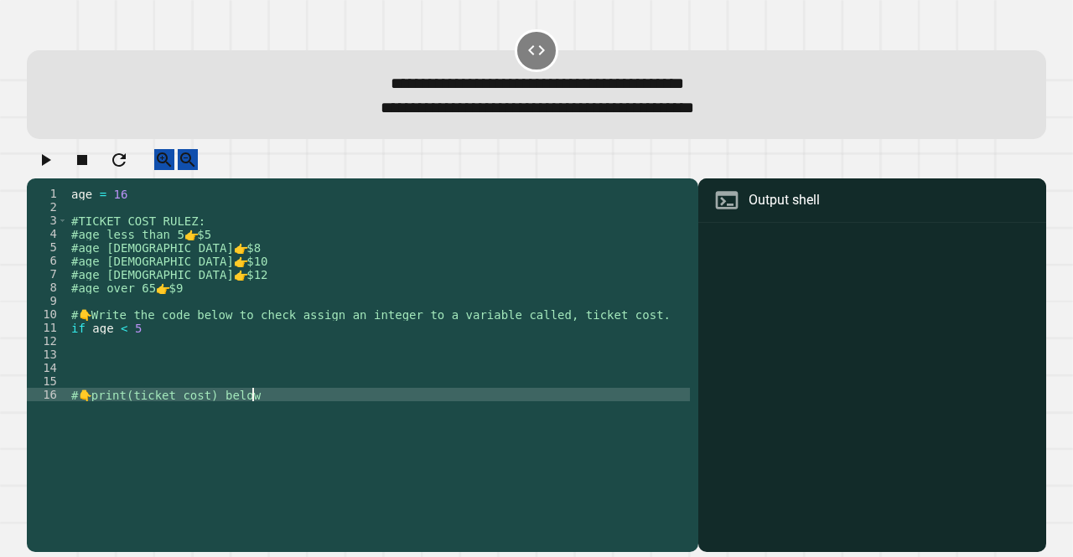
type textarea "**********"
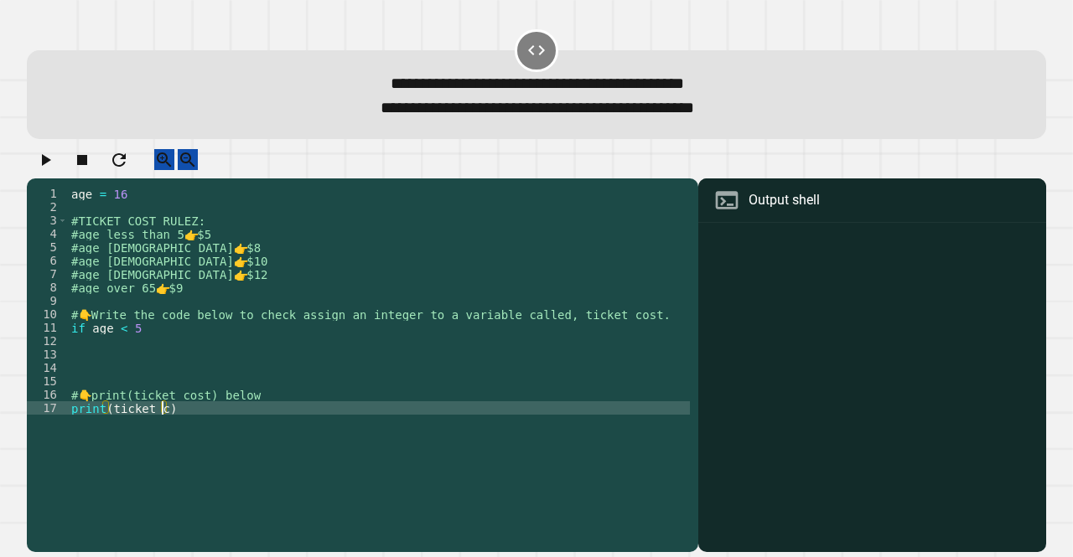
scroll to position [0, 7]
click at [191, 339] on div "age = [DEMOGRAPHIC_DATA] #TICKET COST RULEZ: #age less than 5 👉 $5 #age [DEMOGR…" at bounding box center [379, 348] width 622 height 322
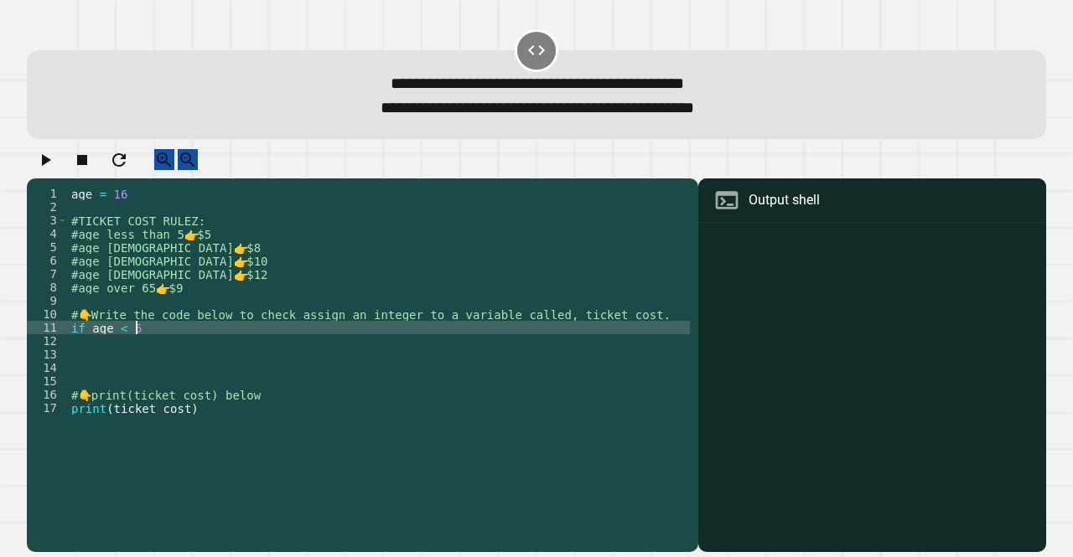
scroll to position [0, 3]
type textarea "**********"
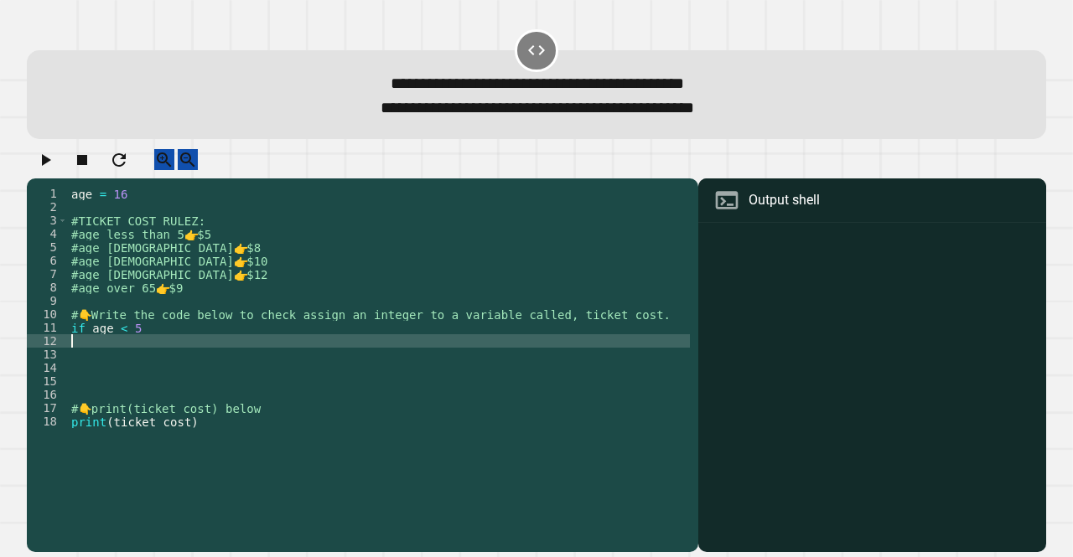
scroll to position [0, 0]
click at [70, 343] on div "age = [DEMOGRAPHIC_DATA] #TICKET COST RULEZ: #age less than 5 👉 $5 #age [DEMOGR…" at bounding box center [379, 348] width 622 height 322
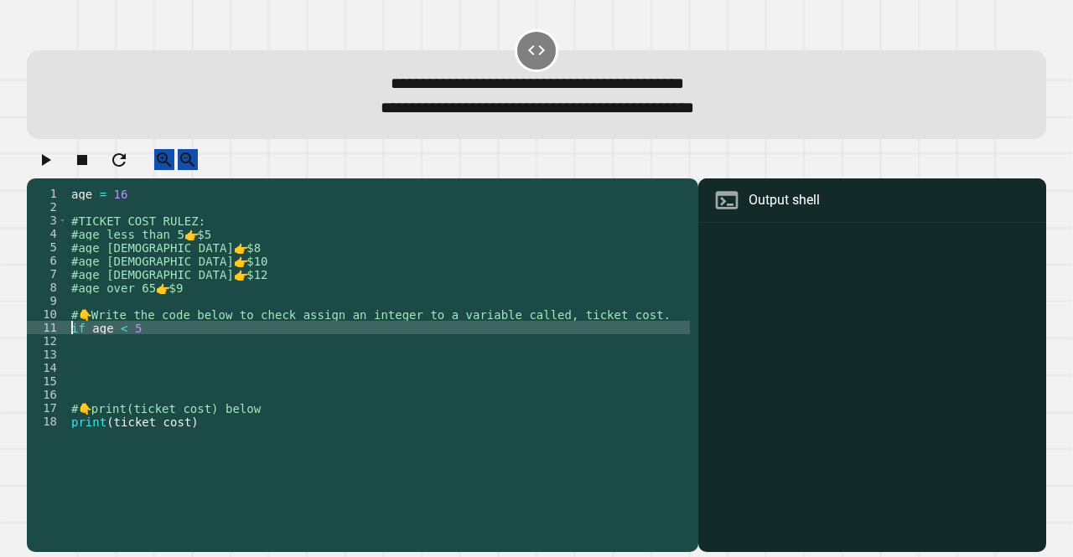
type textarea "**********"
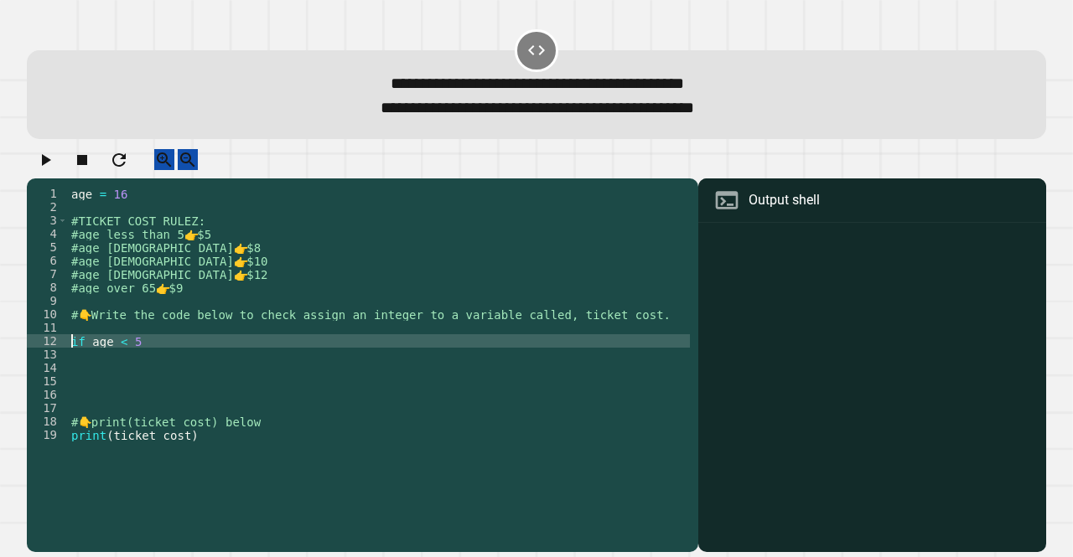
click at [156, 405] on div "age = [DEMOGRAPHIC_DATA] #TICKET COST RULEZ: #age less than 5 👉 $5 #age [DEMOGR…" at bounding box center [379, 348] width 622 height 322
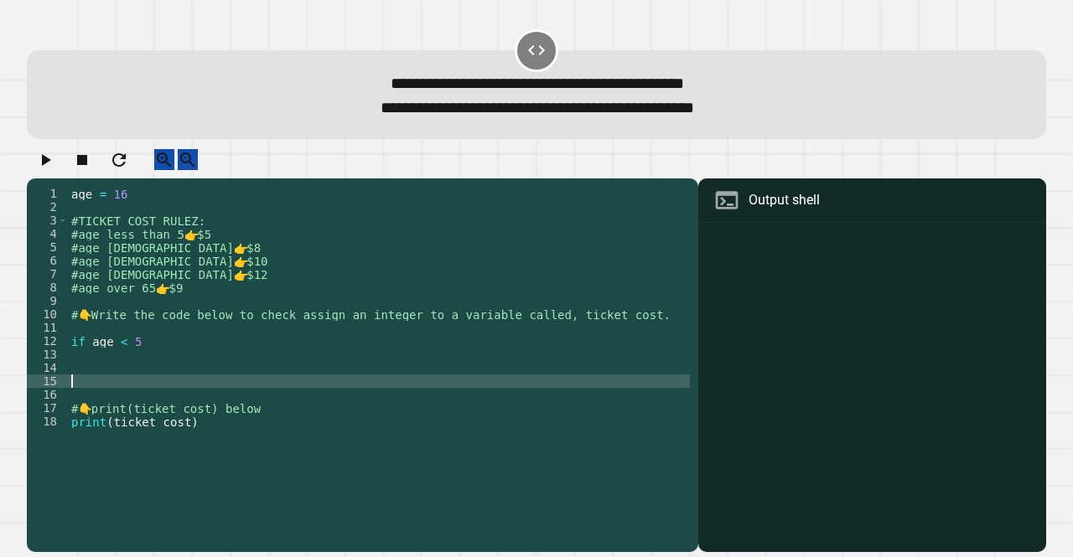
click at [143, 346] on div "age = [DEMOGRAPHIC_DATA] #TICKET COST RULEZ: #age less than 5 👉 $5 #age [DEMOGR…" at bounding box center [379, 348] width 622 height 322
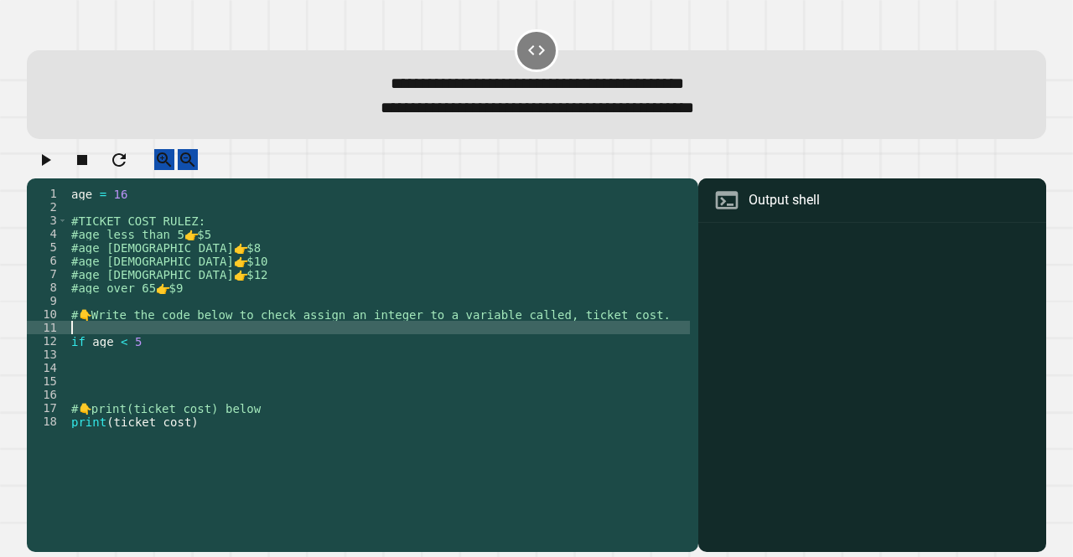
click at [151, 357] on div "age = [DEMOGRAPHIC_DATA] #TICKET COST RULEZ: #age less than 5 👉 $5 #age [DEMOGR…" at bounding box center [379, 348] width 622 height 322
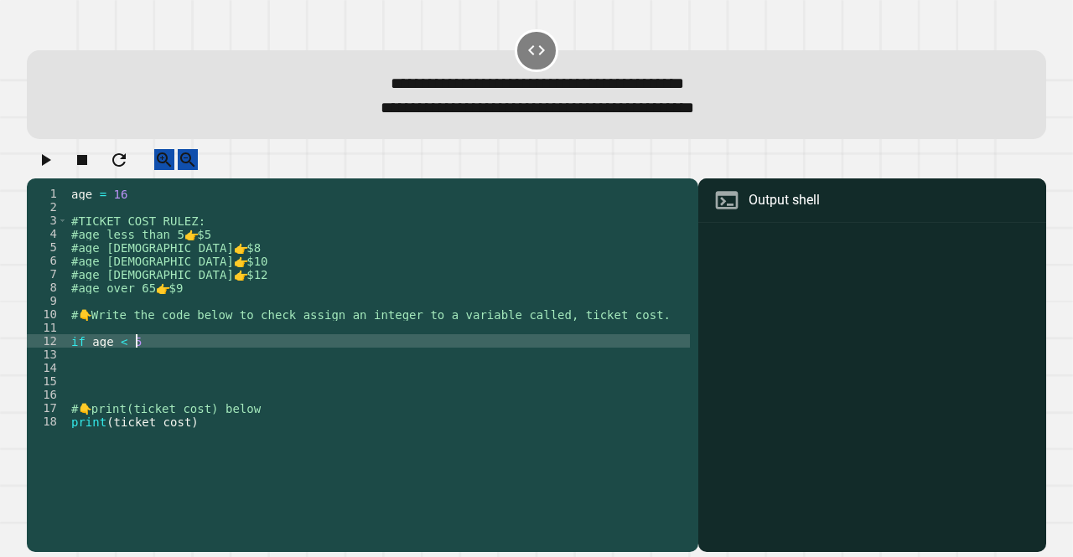
type textarea "**********"
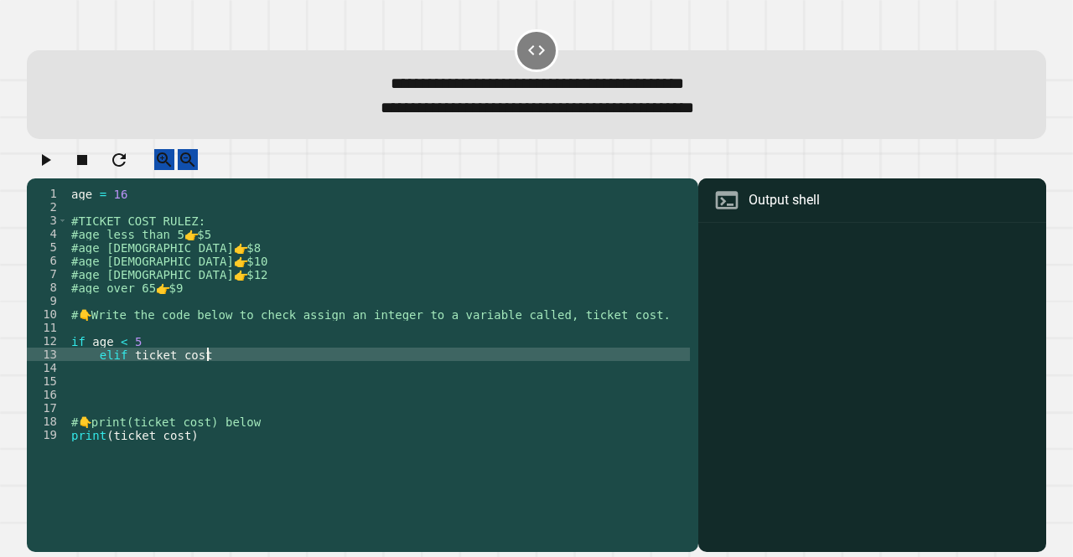
scroll to position [0, 8]
type textarea "*"
click at [218, 372] on div "age = [DEMOGRAPHIC_DATA] #TICKET COST RULEZ: #age less than 5 👉 $5 #age [DEMOGR…" at bounding box center [379, 348] width 622 height 322
type textarea "**********"
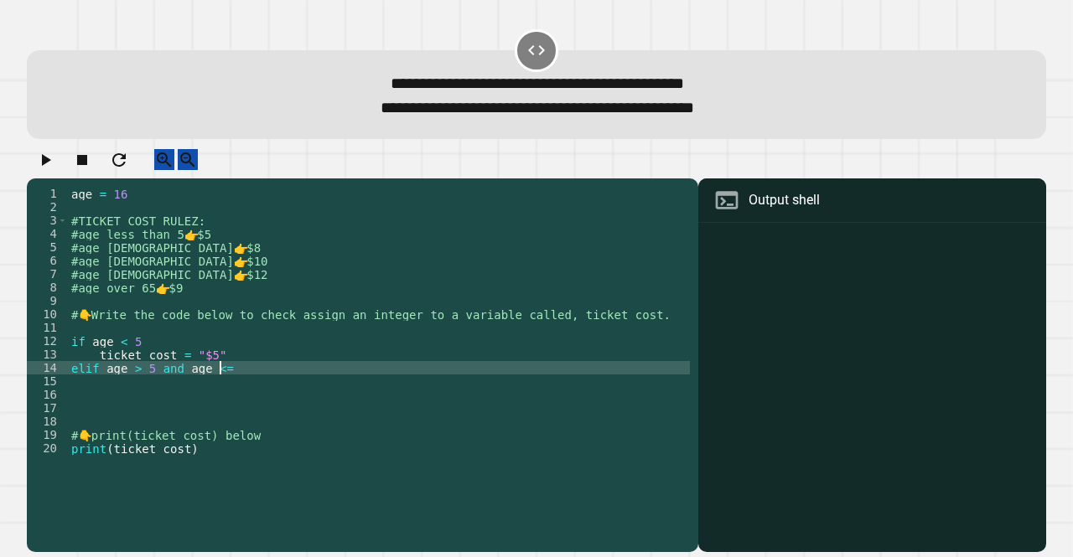
scroll to position [0, 10]
click at [137, 387] on div "age = [DEMOGRAPHIC_DATA] #TICKET COST RULEZ: #age less than 5 👉 $5 #age [DEMOGR…" at bounding box center [379, 348] width 622 height 322
click at [143, 388] on div "age = [DEMOGRAPHIC_DATA] #TICKET COST RULEZ: #age less than 5 👉 $5 #age [DEMOGR…" at bounding box center [379, 348] width 622 height 322
click at [234, 385] on div "age = [DEMOGRAPHIC_DATA] #TICKET COST RULEZ: #age less than 5 👉 $5 #age [DEMOGR…" at bounding box center [379, 348] width 622 height 322
type textarea "**********"
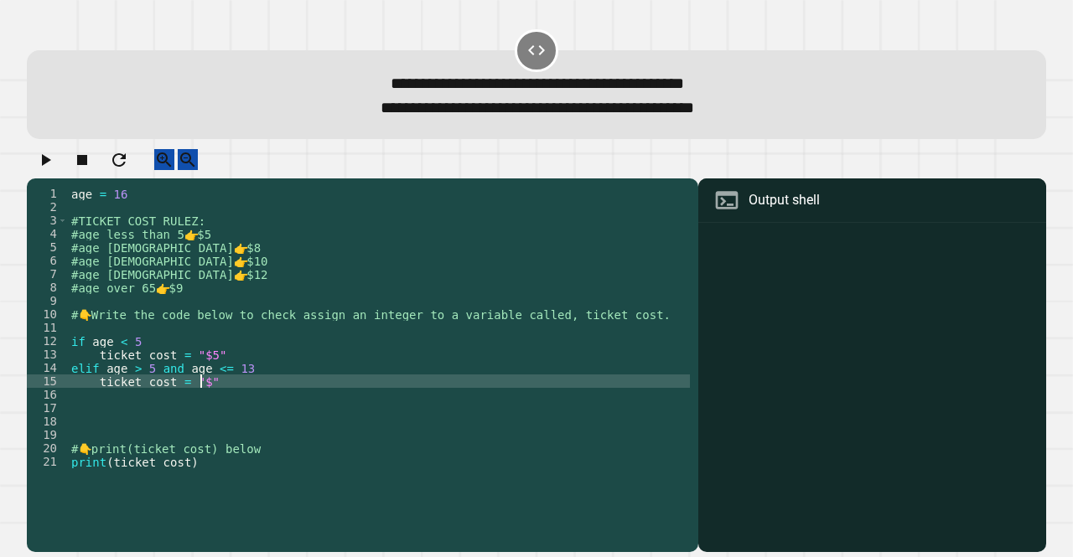
scroll to position [0, 8]
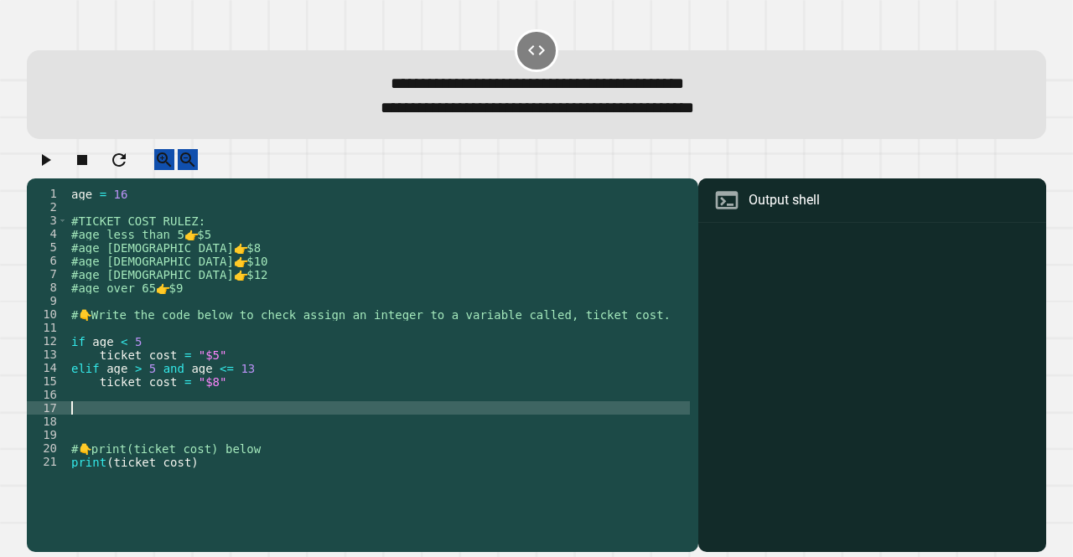
click at [252, 417] on div "age = [DEMOGRAPHIC_DATA] #TICKET COST RULEZ: #age less than 5 👉 $5 #age [DEMOGR…" at bounding box center [379, 348] width 622 height 322
click at [235, 406] on div "age = [DEMOGRAPHIC_DATA] #TICKET COST RULEZ: #age less than 5 👉 $5 #age [DEMOGR…" at bounding box center [379, 348] width 622 height 322
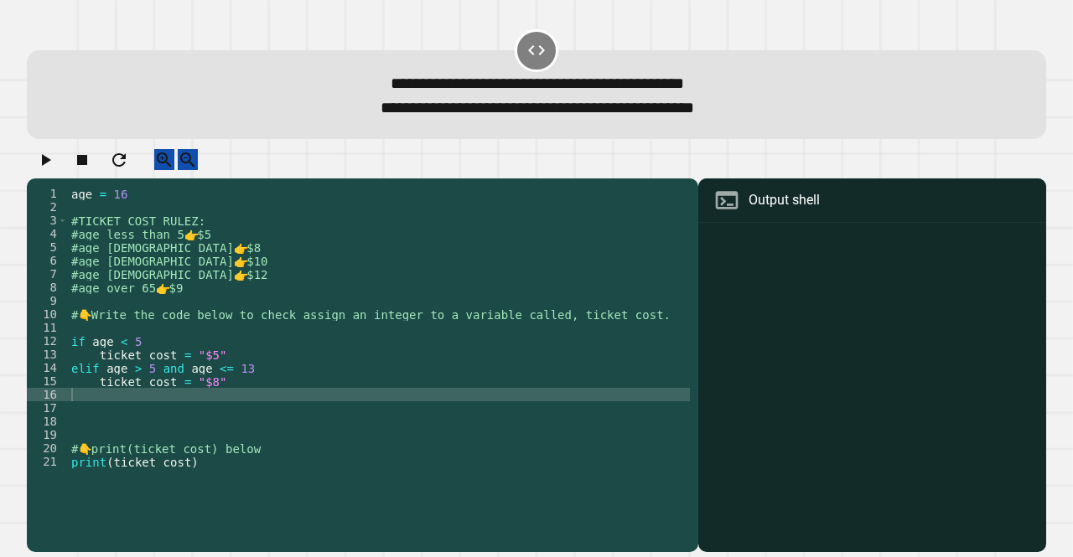
click at [55, 170] on icon "button" at bounding box center [45, 160] width 20 height 20
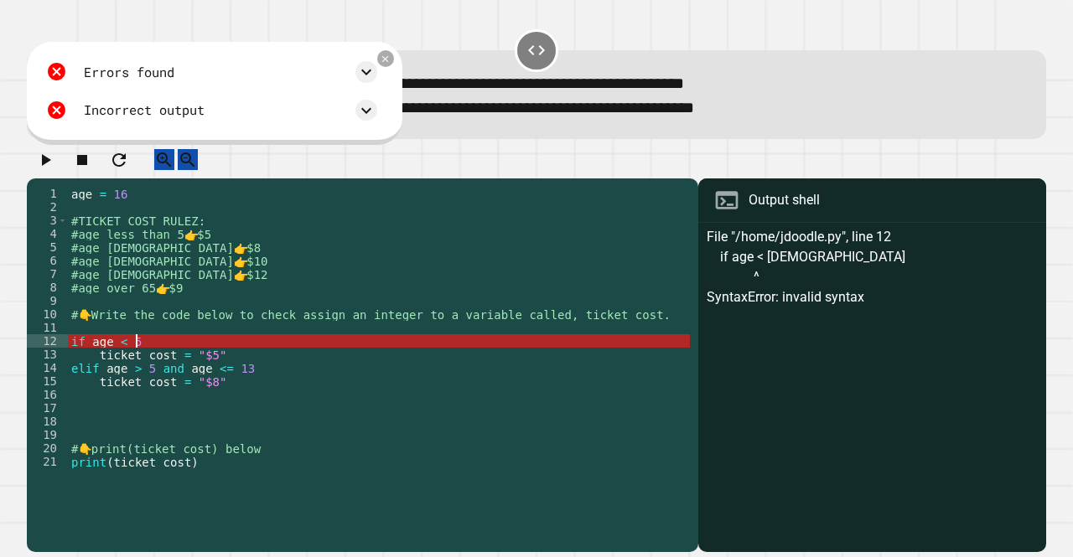
click at [137, 356] on div "age = [DEMOGRAPHIC_DATA] #TICKET COST RULEZ: #age less than 5 👉 $5 #age [DEMOGR…" at bounding box center [379, 348] width 622 height 322
click at [124, 358] on div "age = [DEMOGRAPHIC_DATA] #TICKET COST RULEZ: #age less than 5 👉 $5 #age [DEMOGR…" at bounding box center [379, 348] width 622 height 322
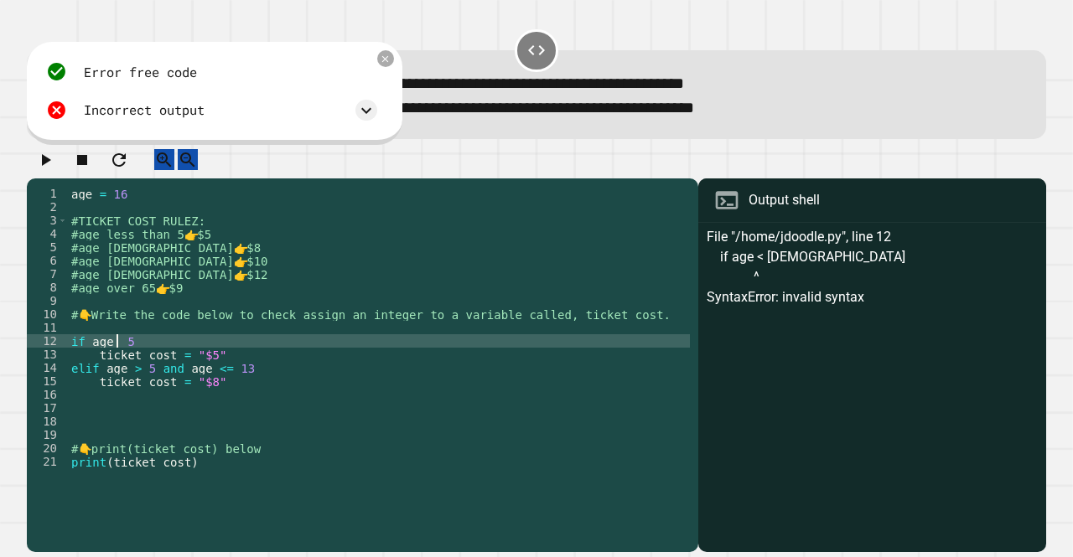
scroll to position [0, 3]
click at [347, 399] on div "age = [DEMOGRAPHIC_DATA] #TICKET COST RULEZ: #age less than 5 👉 $5 #age [DEMOGR…" at bounding box center [379, 348] width 622 height 322
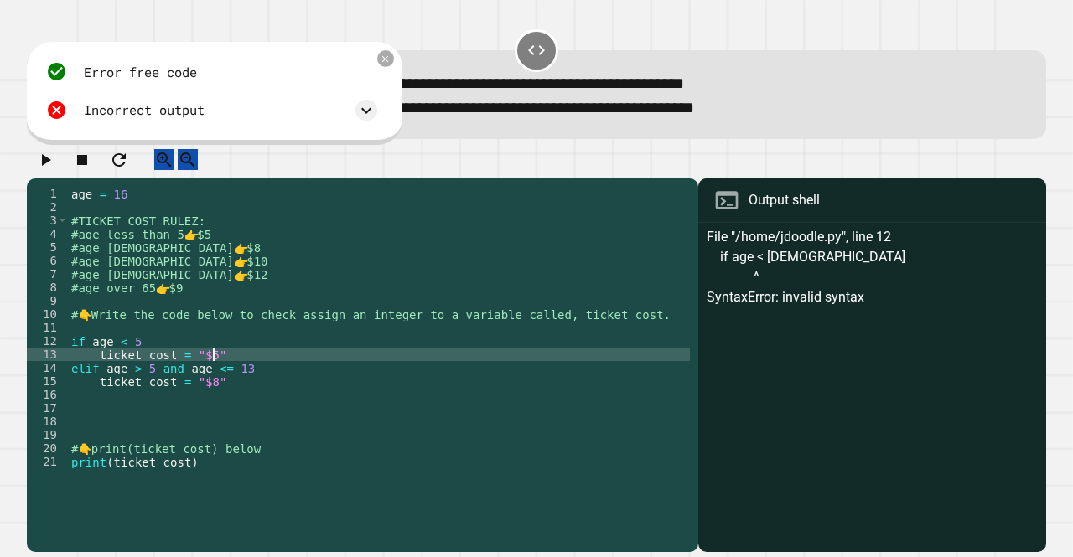
click at [340, 370] on div "age = [DEMOGRAPHIC_DATA] #TICKET COST RULEZ: #age less than 5 👉 $5 #age [DEMOGR…" at bounding box center [379, 348] width 622 height 322
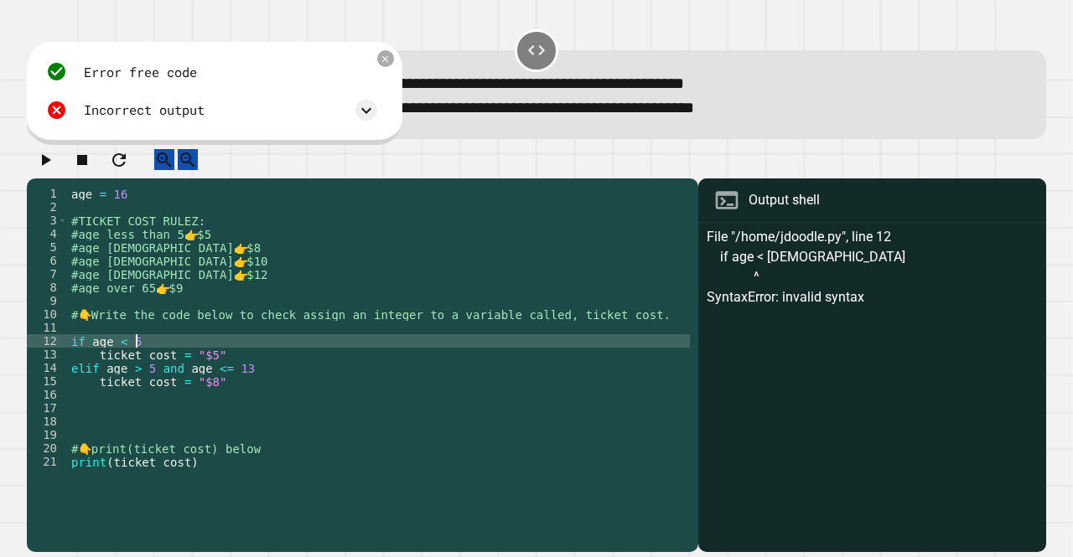
click at [179, 350] on div "age = [DEMOGRAPHIC_DATA] #TICKET COST RULEZ: #age less than 5 👉 $5 #age [DEMOGR…" at bounding box center [379, 348] width 622 height 322
click at [45, 170] on icon "button" at bounding box center [45, 160] width 20 height 20
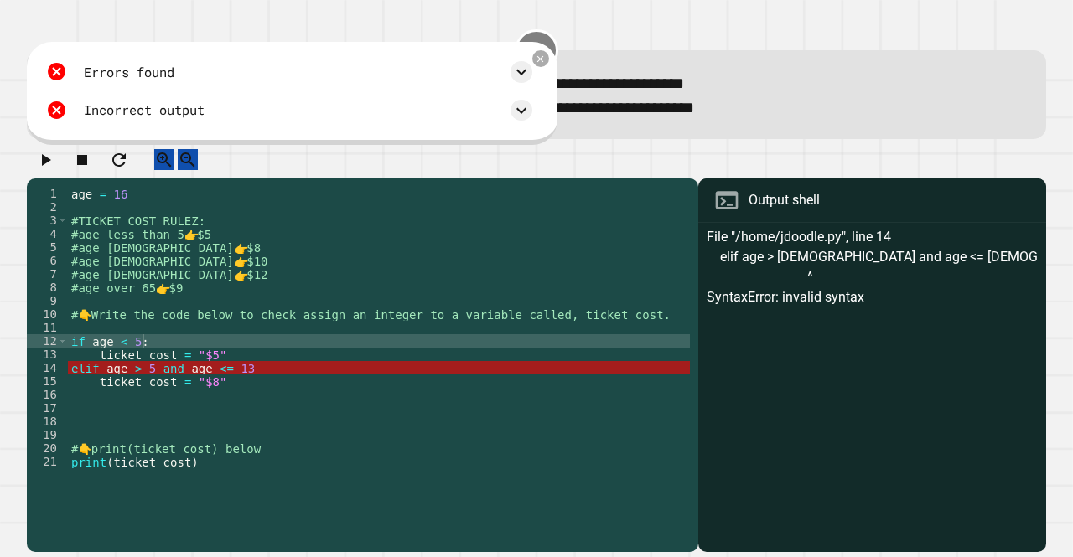
click at [241, 386] on div "age = [DEMOGRAPHIC_DATA] #TICKET COST RULEZ: #age less than 5 👉 $5 #age [DEMOGR…" at bounding box center [379, 348] width 622 height 322
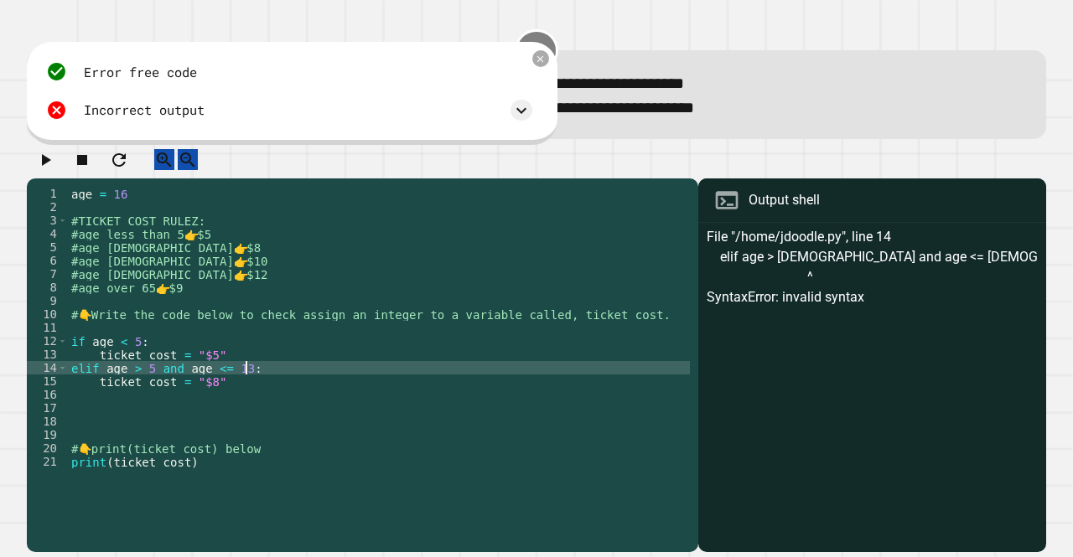
scroll to position [0, 11]
type textarea "**********"
click at [51, 166] on icon "button" at bounding box center [46, 160] width 9 height 12
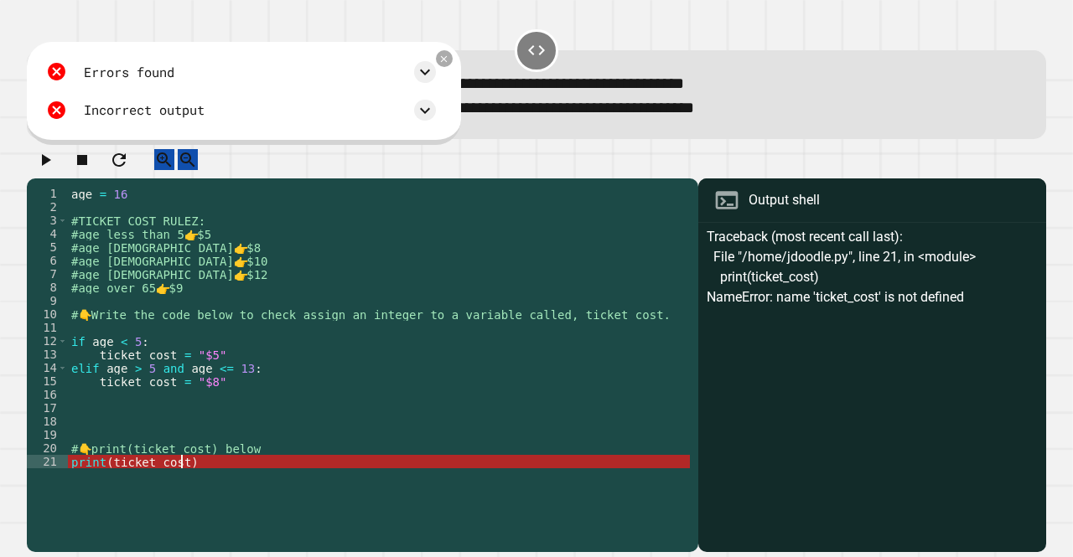
click at [184, 478] on div "age = [DEMOGRAPHIC_DATA] #TICKET COST RULEZ: #age less than 5 👉 $5 #age [DEMOGR…" at bounding box center [379, 348] width 622 height 322
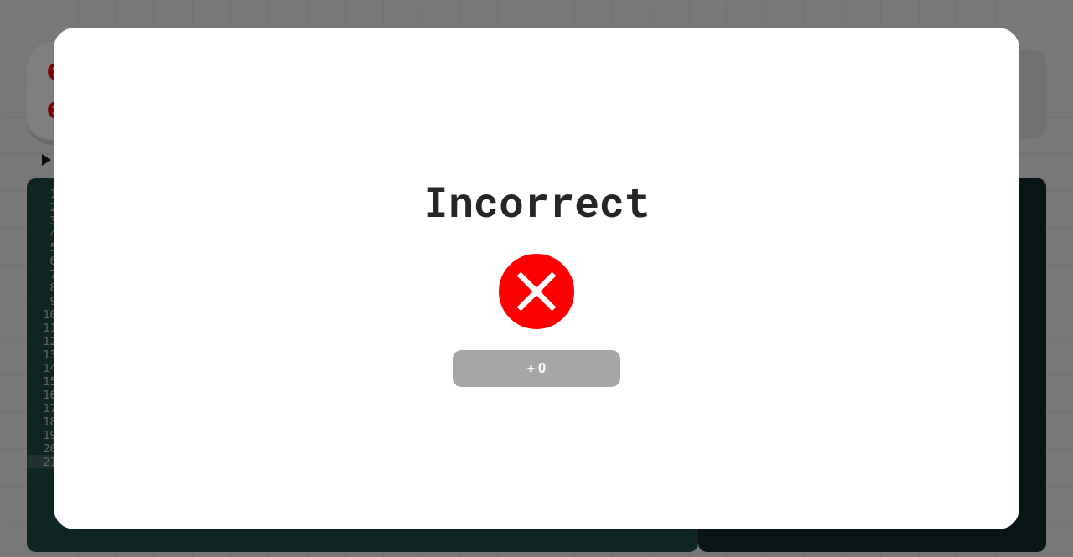
click at [382, 435] on div "Incorrect + 0" at bounding box center [536, 279] width 965 height 502
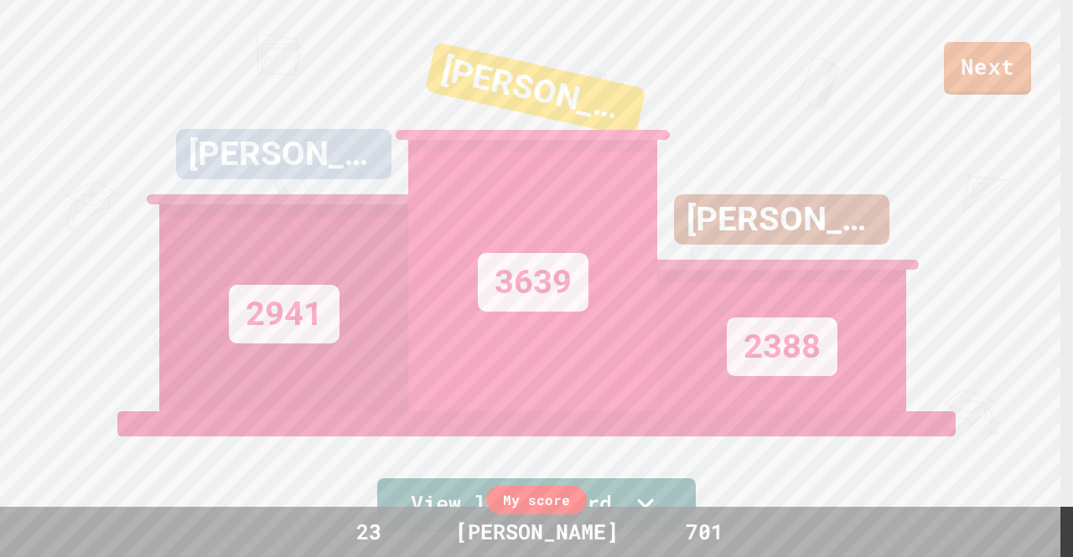
click at [523, 499] on div "My score" at bounding box center [536, 500] width 101 height 28
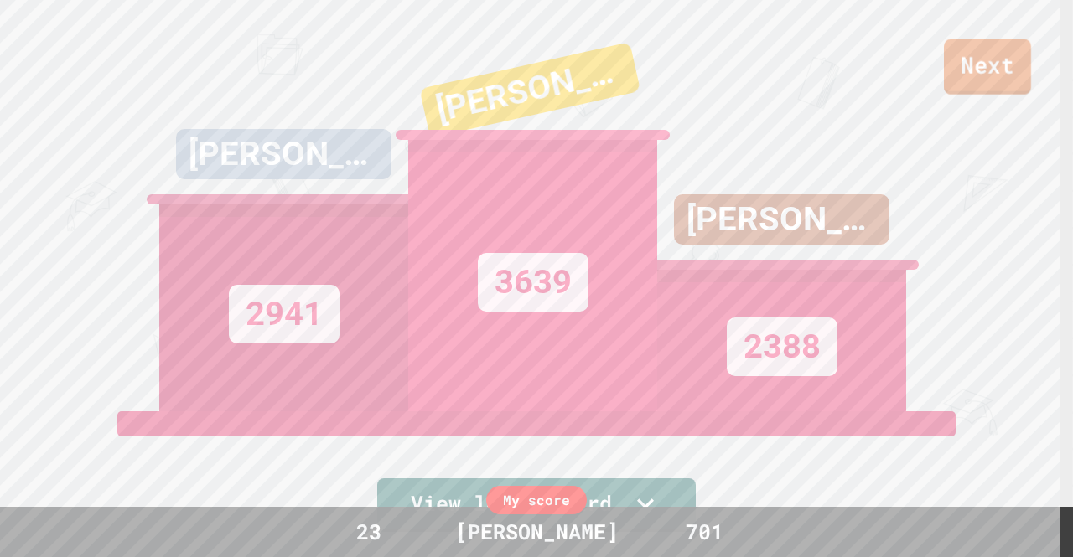
click at [992, 70] on link "Next" at bounding box center [987, 66] width 87 height 55
